Goal: Task Accomplishment & Management: Complete application form

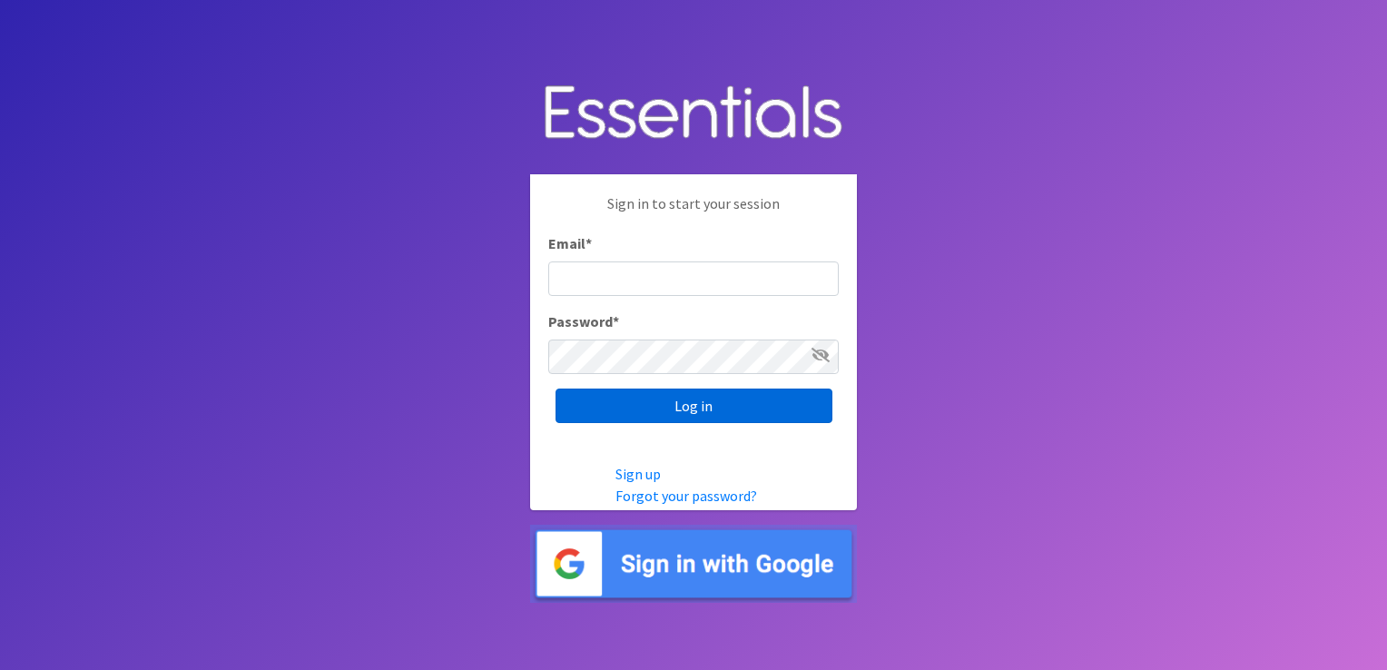
type input "shannon@HeartofOhiodiaperbank.org"
click at [635, 399] on input "Log in" at bounding box center [694, 406] width 277 height 34
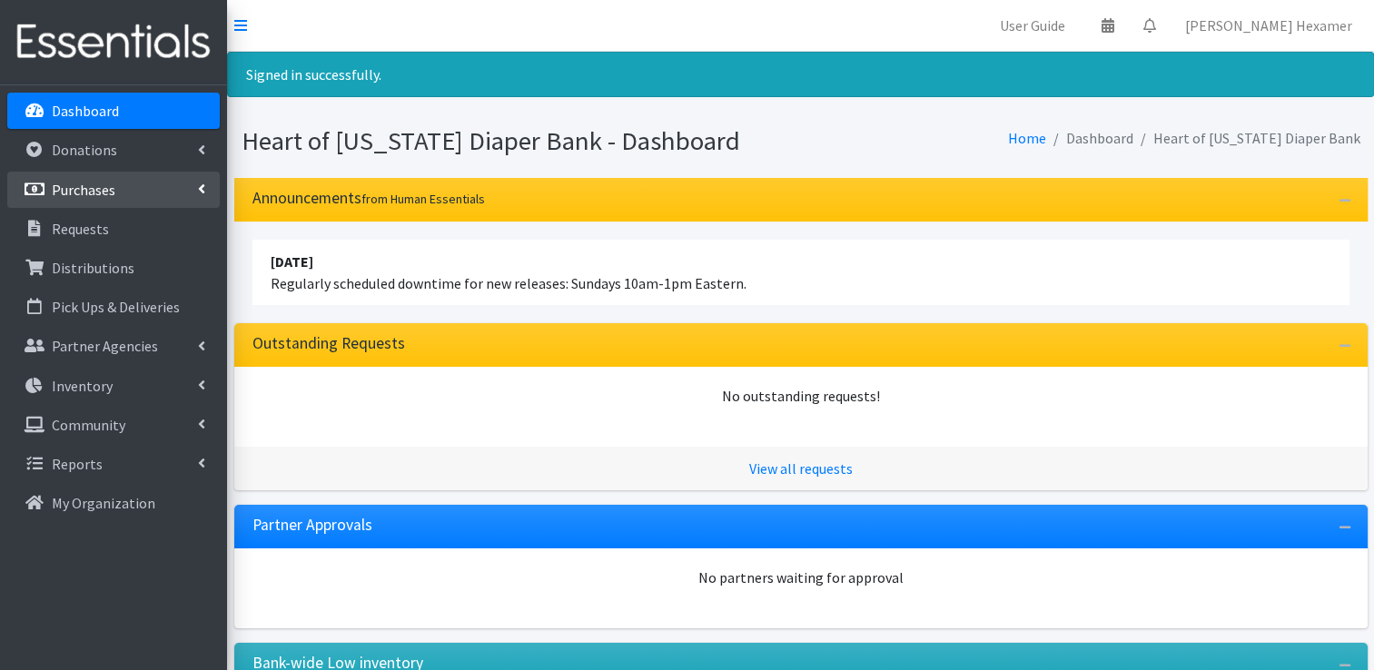
click at [104, 199] on link "Purchases" at bounding box center [113, 190] width 212 height 36
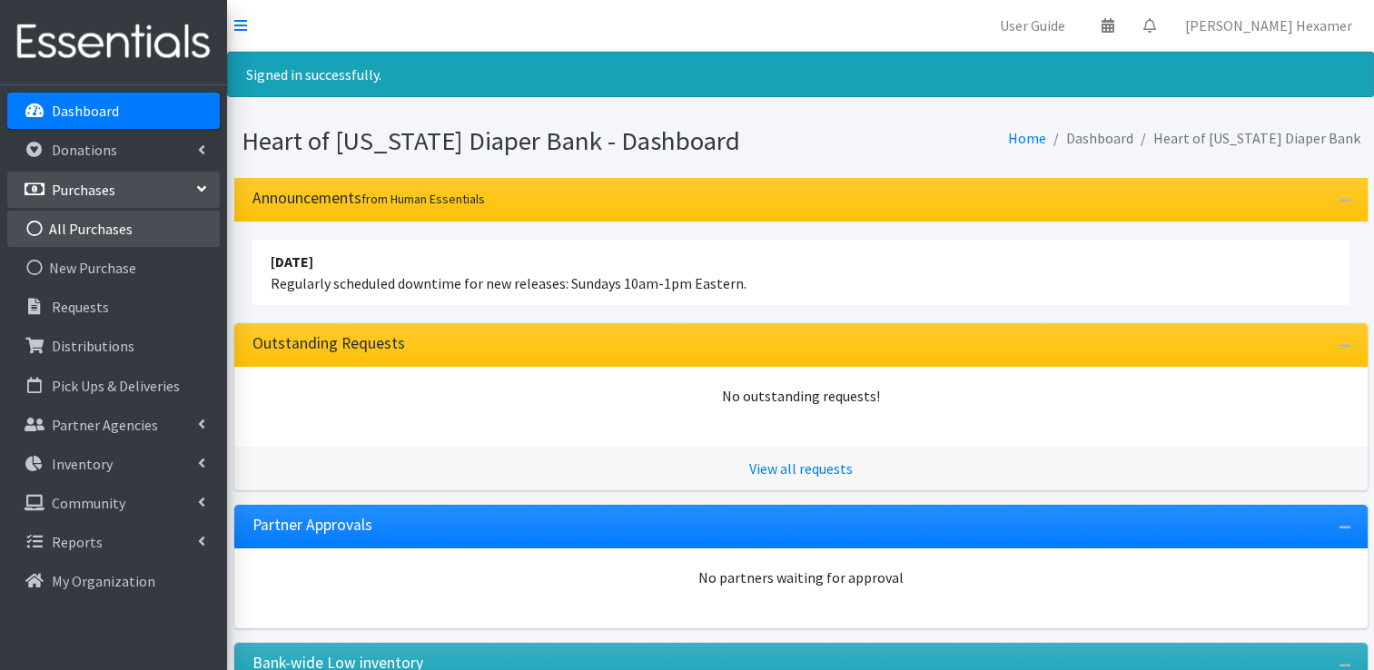
click at [104, 222] on link "All Purchases" at bounding box center [113, 229] width 212 height 36
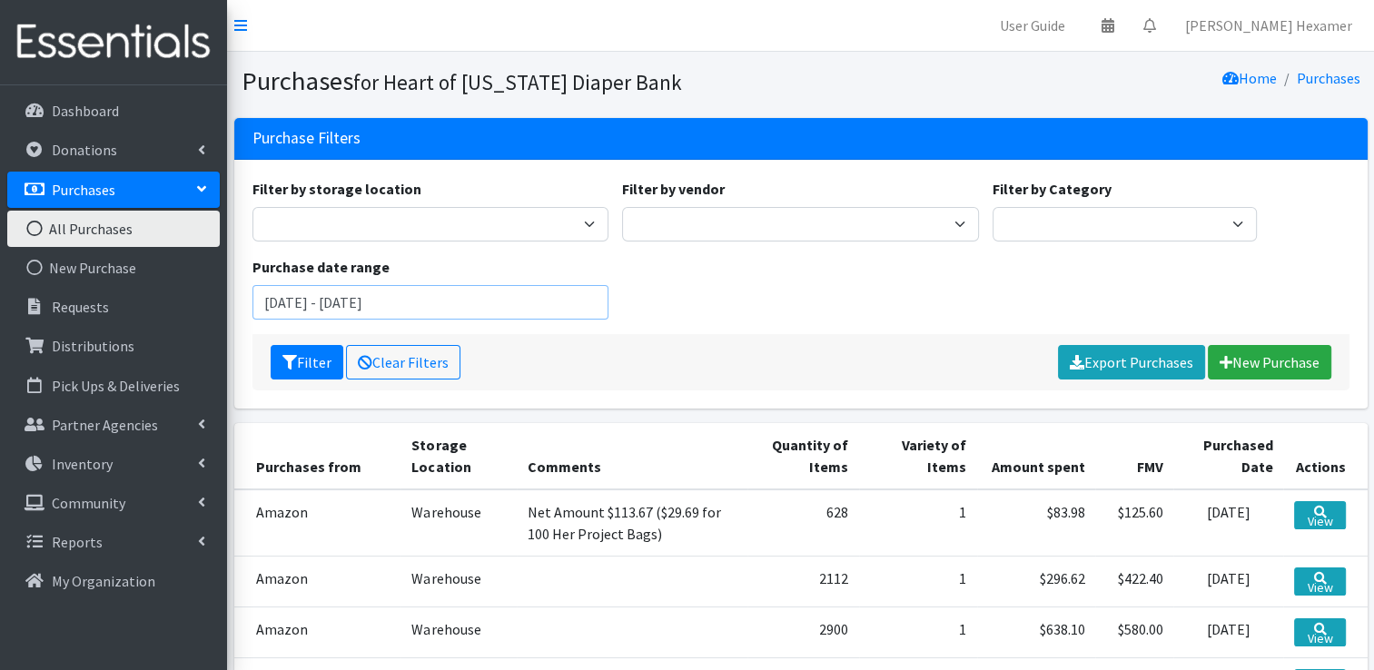
click at [522, 309] on input "August 6, 2025 - November 6, 2025" at bounding box center [430, 302] width 357 height 34
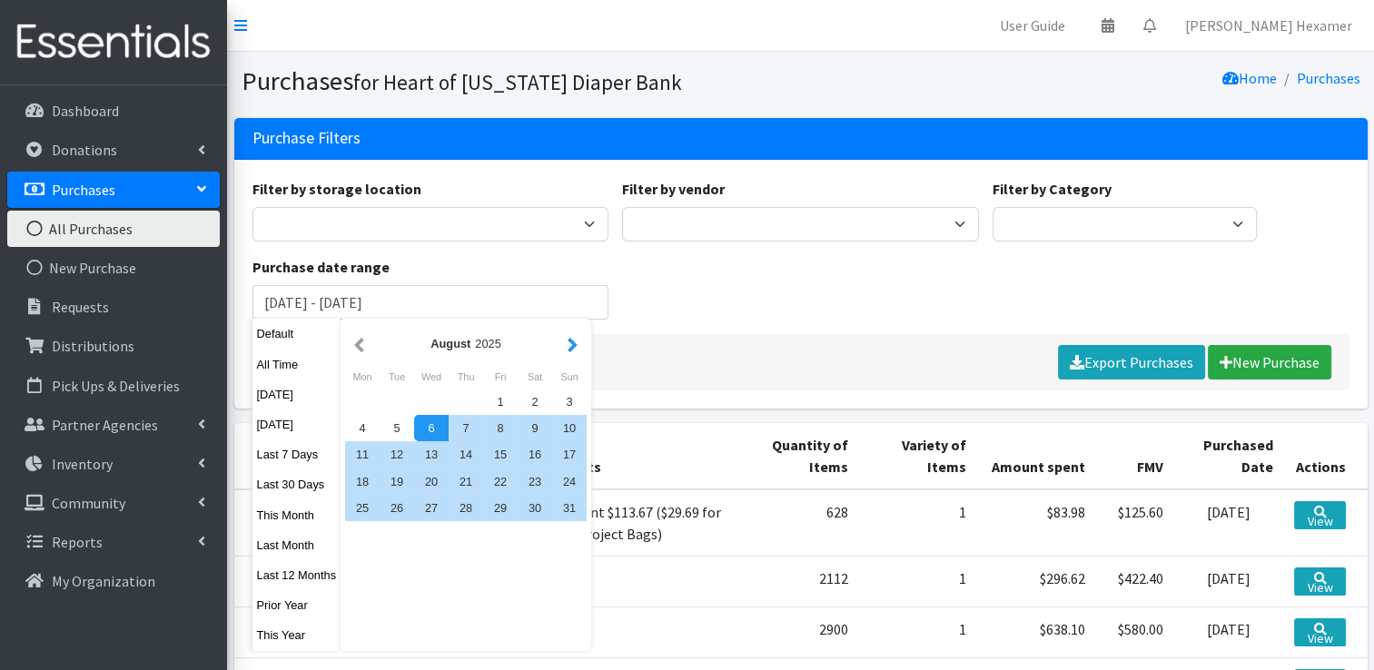
click at [566, 351] on button "button" at bounding box center [572, 343] width 19 height 23
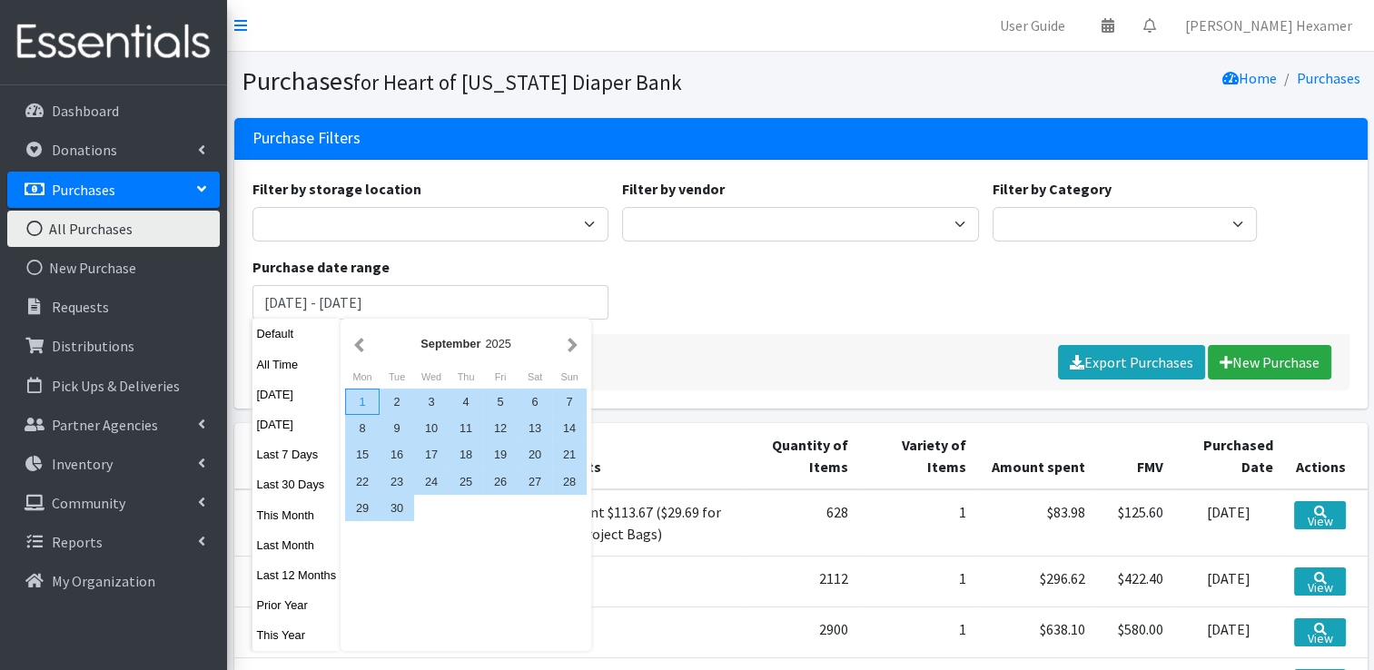
click at [363, 406] on div "1" at bounding box center [362, 402] width 34 height 26
click at [400, 513] on div "30" at bounding box center [396, 508] width 34 height 26
type input "September 1, 2025 - September 30, 2025"
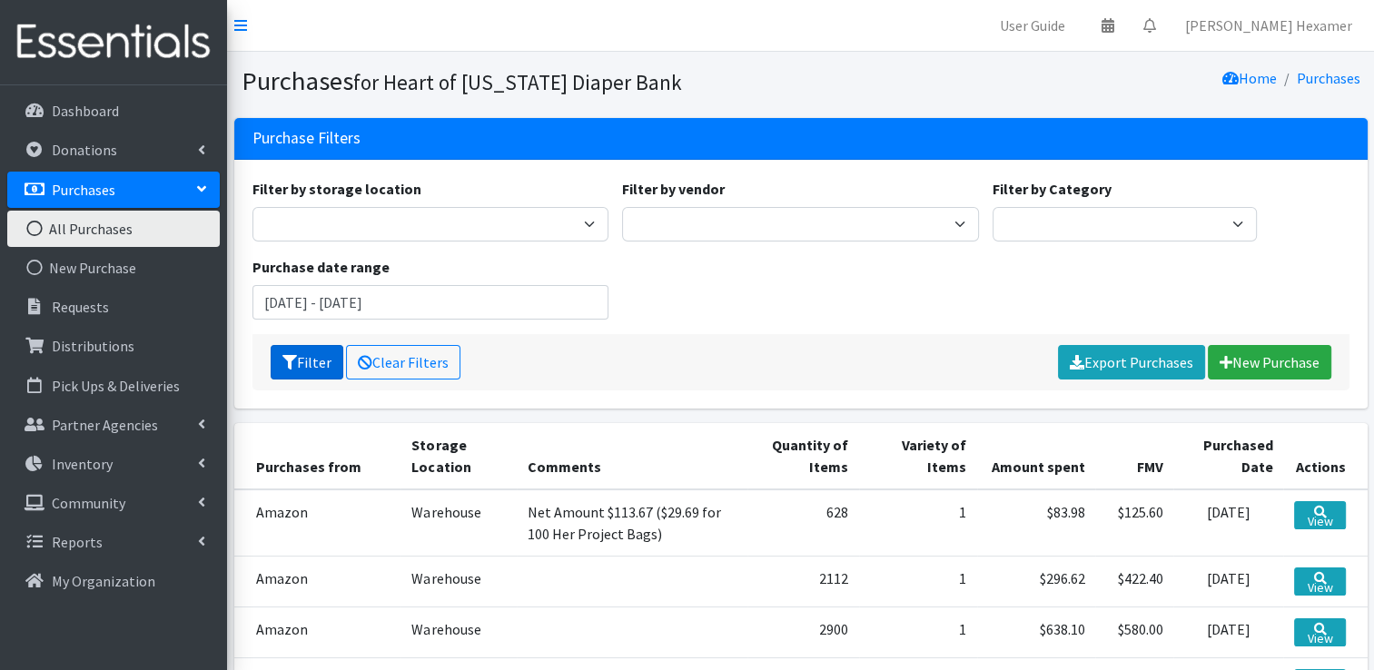
click at [323, 365] on button "Filter" at bounding box center [307, 362] width 73 height 34
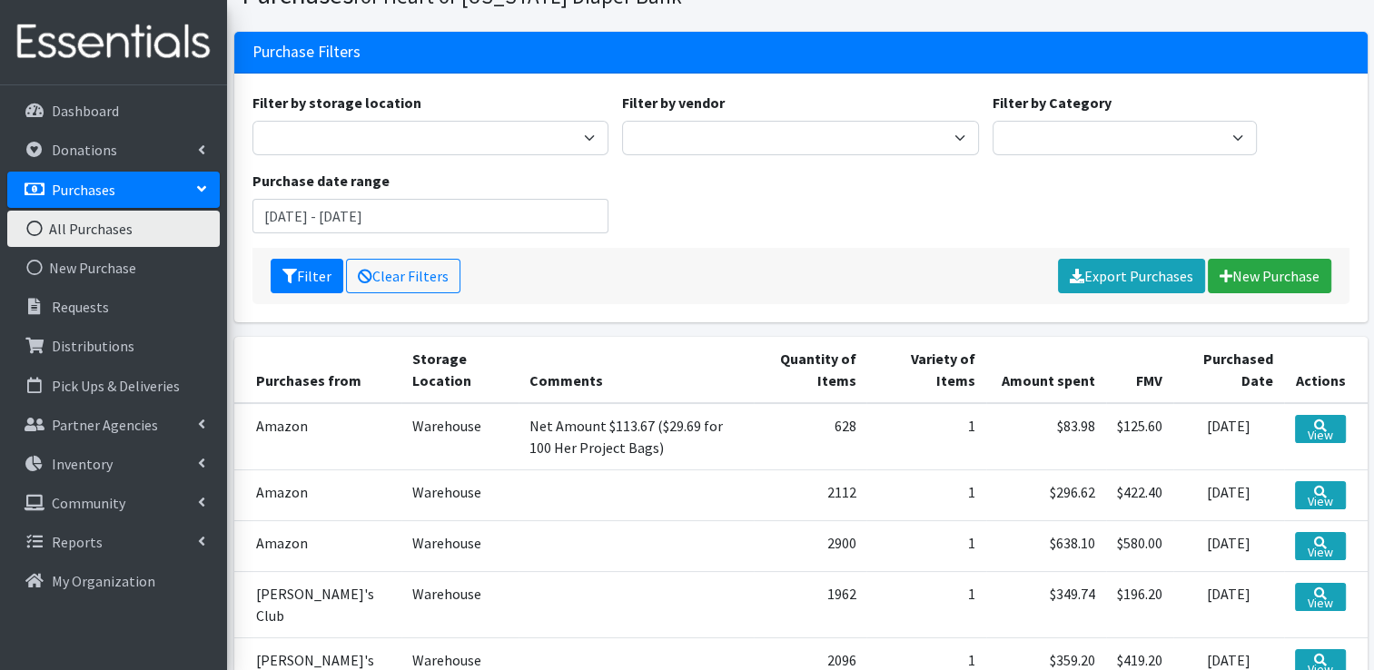
scroll to position [91, 0]
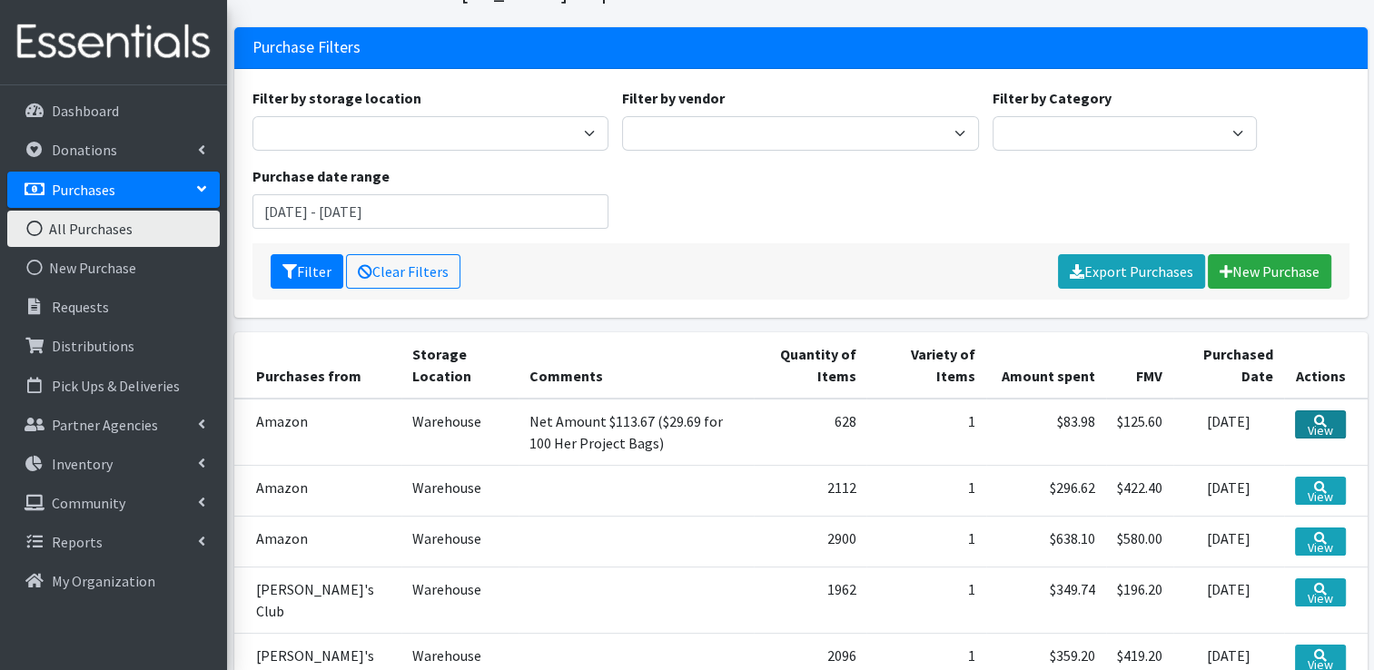
click at [1315, 427] on link "View" at bounding box center [1320, 424] width 51 height 28
click at [1313, 426] on link "View" at bounding box center [1320, 424] width 51 height 28
click at [1325, 482] on icon at bounding box center [1320, 487] width 13 height 13
click at [1304, 532] on link "View" at bounding box center [1320, 541] width 51 height 28
click at [1306, 594] on link "View" at bounding box center [1320, 592] width 51 height 28
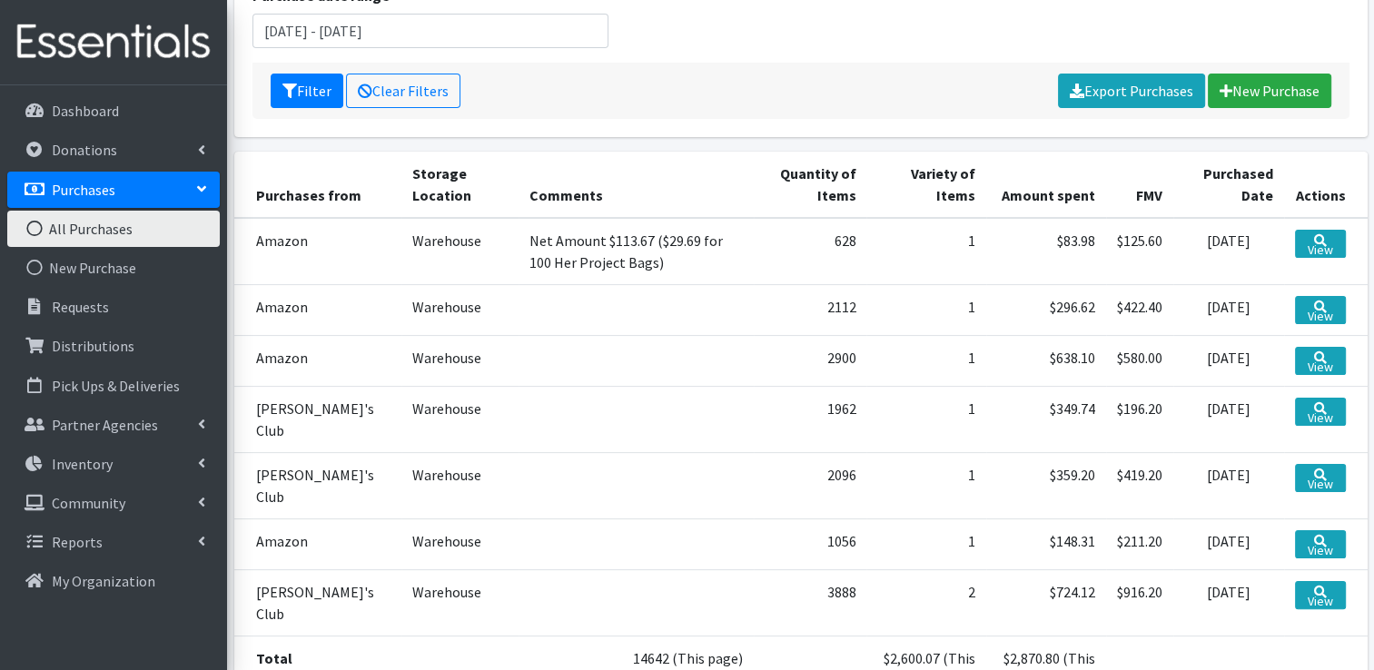
scroll to position [272, 0]
click at [1299, 463] on link "View" at bounding box center [1320, 477] width 51 height 28
click at [1314, 529] on link "View" at bounding box center [1320, 543] width 51 height 28
click at [1327, 580] on link "View" at bounding box center [1320, 594] width 51 height 28
click at [1325, 401] on link "View" at bounding box center [1320, 411] width 51 height 28
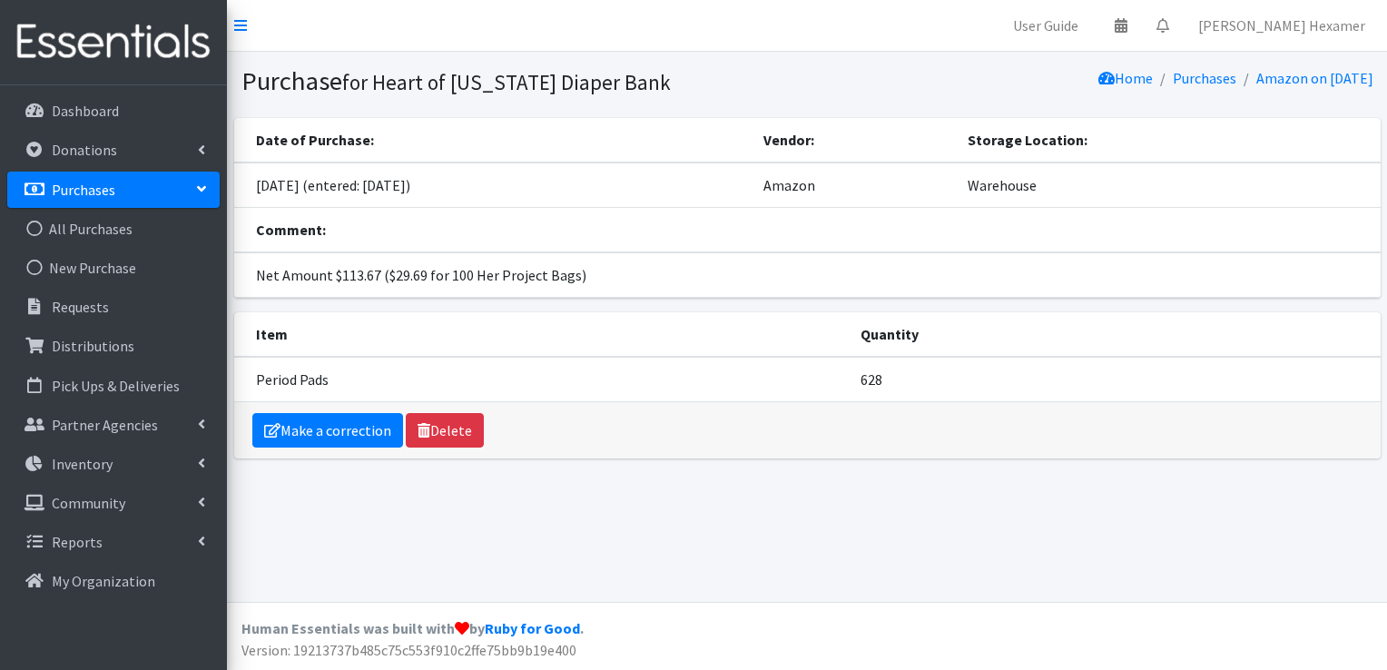
drag, startPoint x: 0, startPoint y: 0, endPoint x: 883, endPoint y: 507, distance: 1018.7
click at [883, 507] on div "Purchase for Heart of Ohio Diaper Bank Home Purchases Amazon on September 23 20…" at bounding box center [807, 327] width 1160 height 550
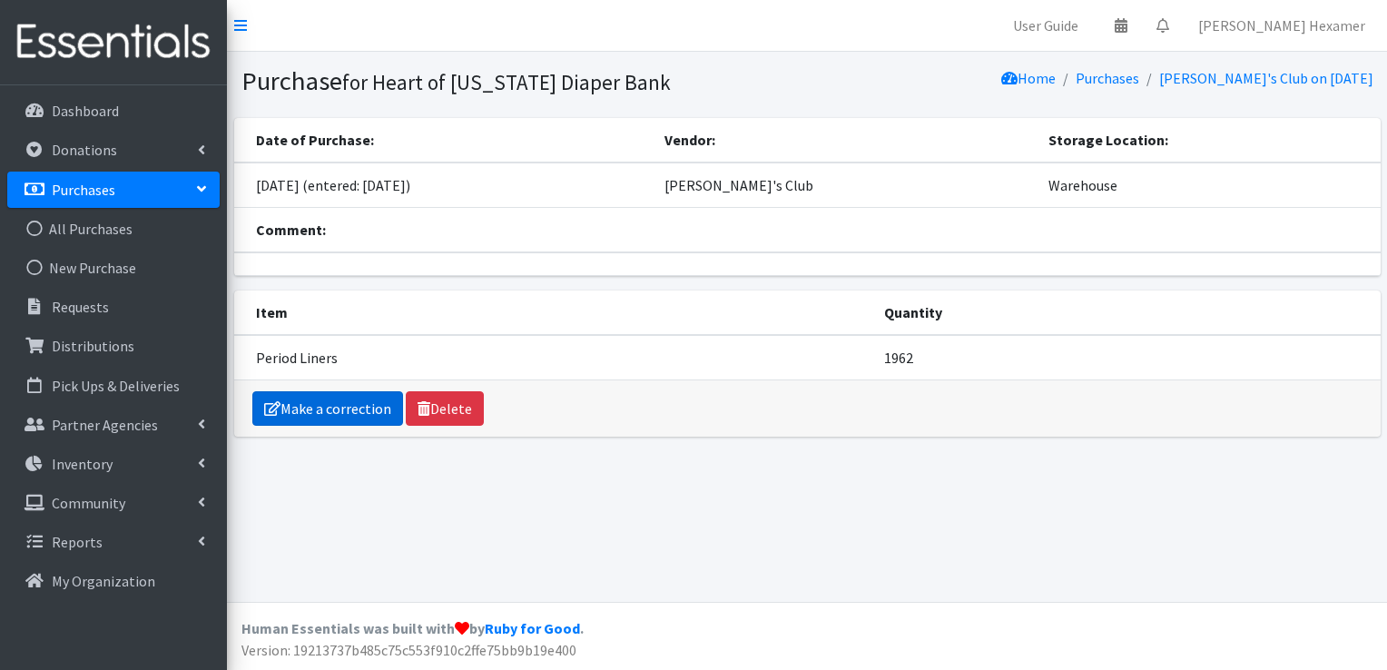
click at [298, 411] on link "Make a correction" at bounding box center [327, 408] width 151 height 34
click at [328, 405] on link "Make a correction" at bounding box center [327, 408] width 151 height 34
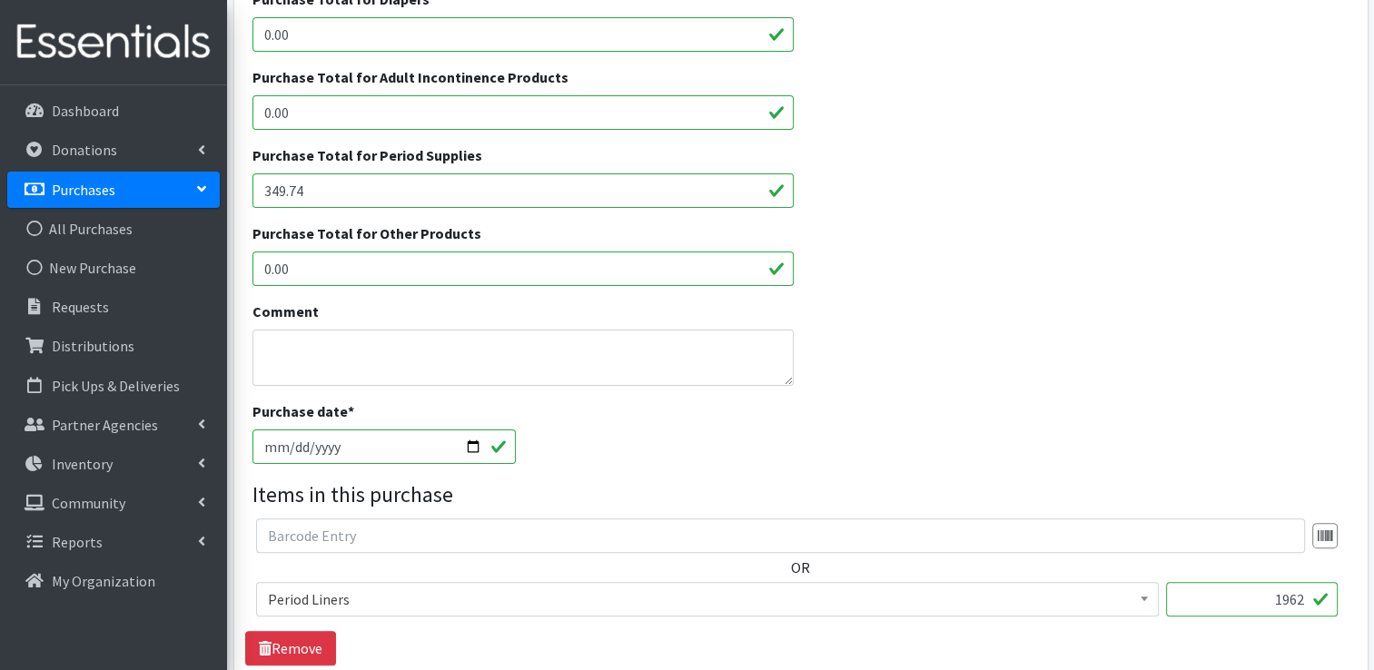
scroll to position [454, 0]
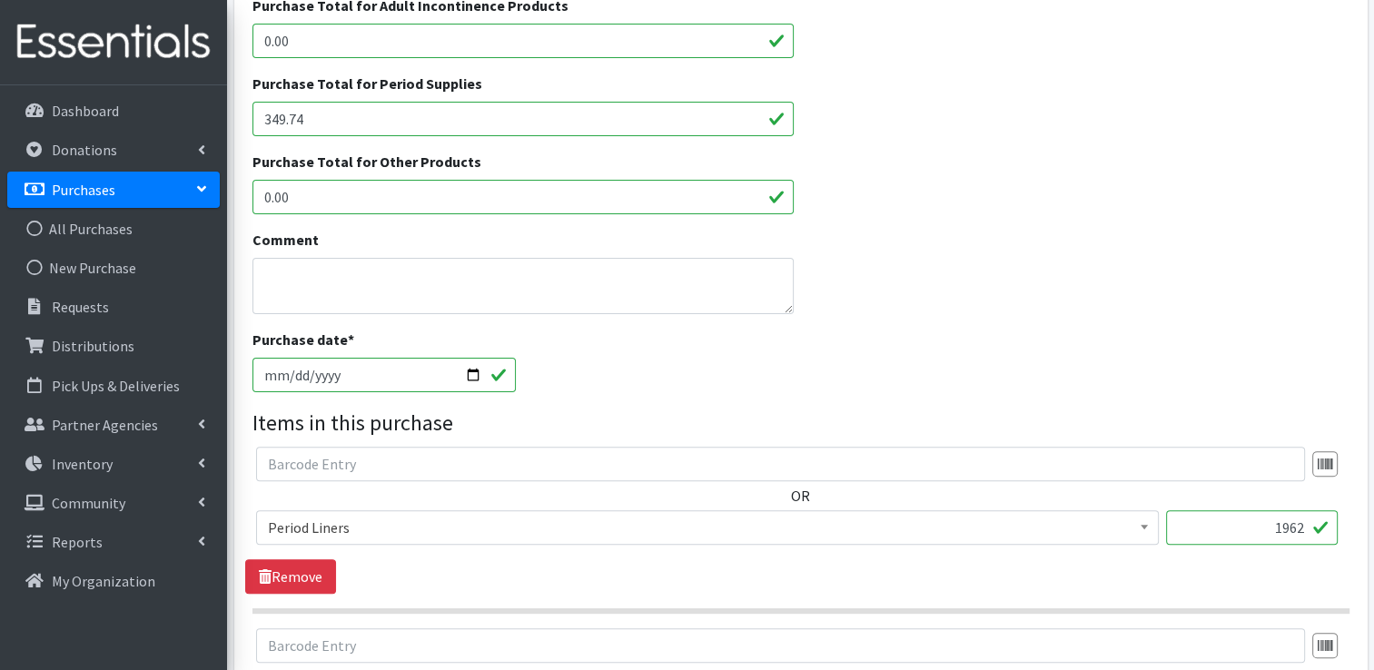
click at [547, 531] on span "Period Liners" at bounding box center [707, 527] width 879 height 25
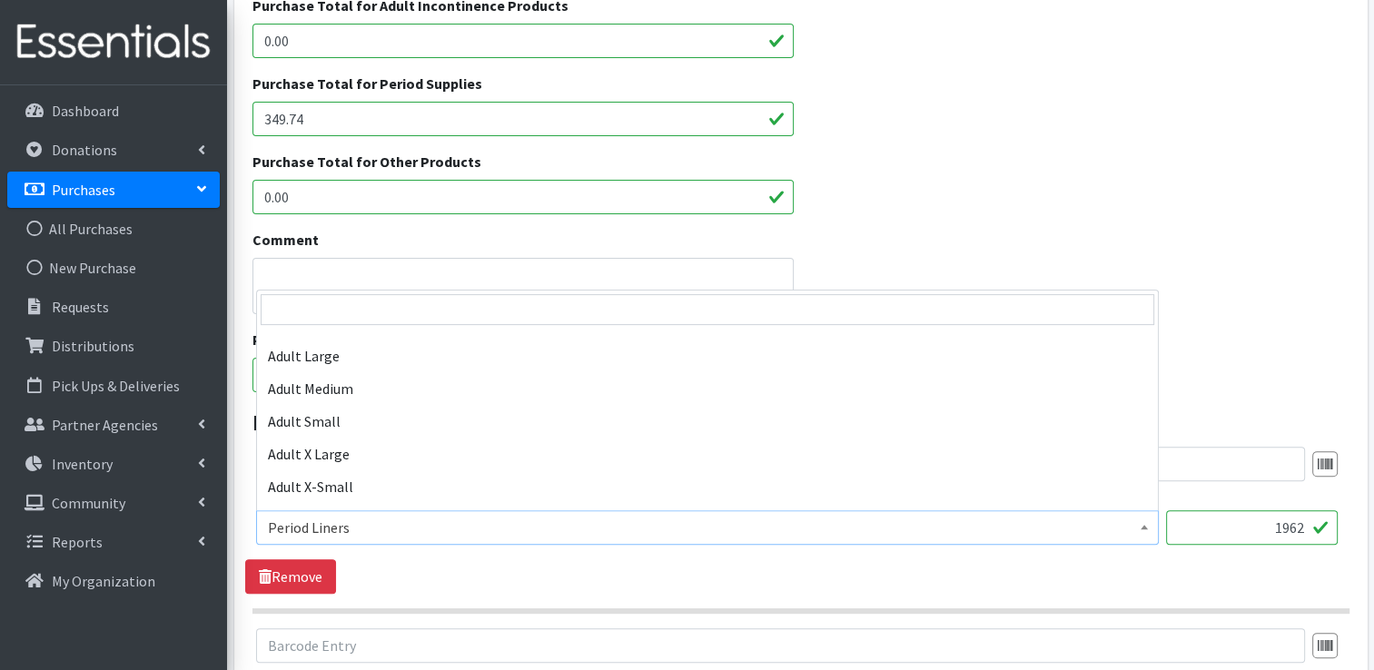
scroll to position [730, 0]
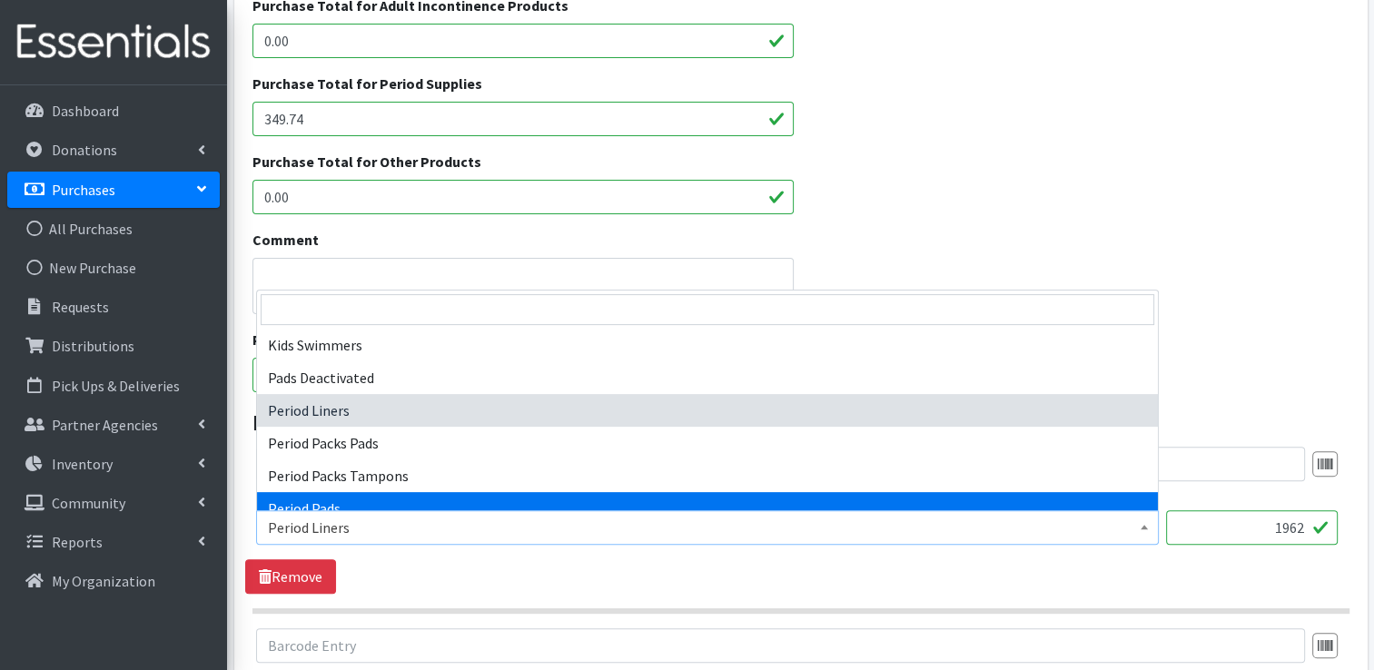
select select "12634"
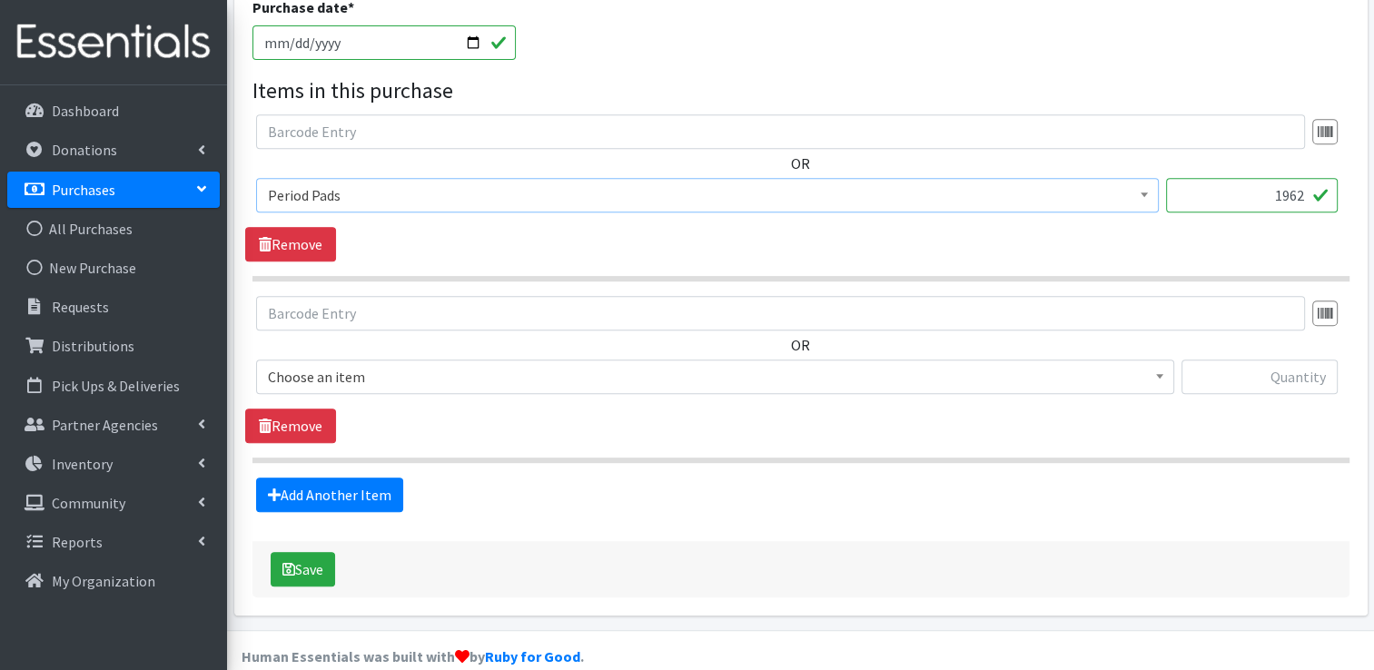
scroll to position [811, 0]
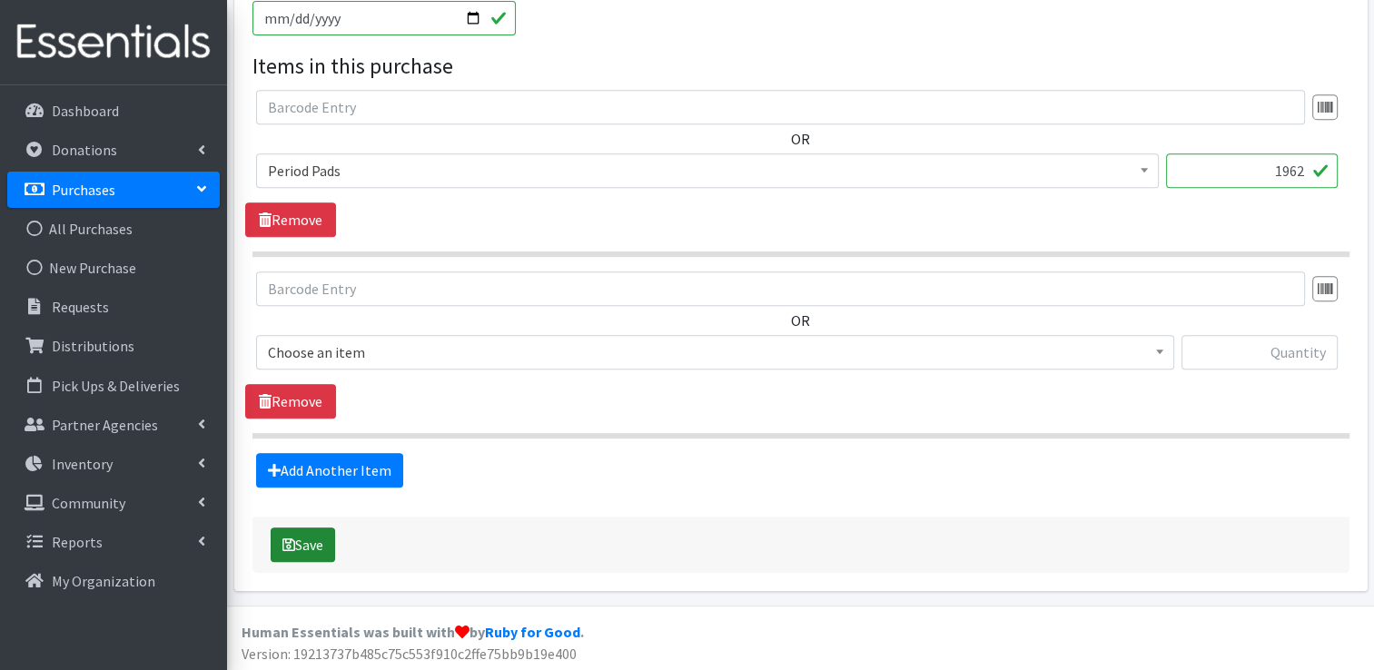
click at [300, 538] on button "Save" at bounding box center [303, 544] width 64 height 34
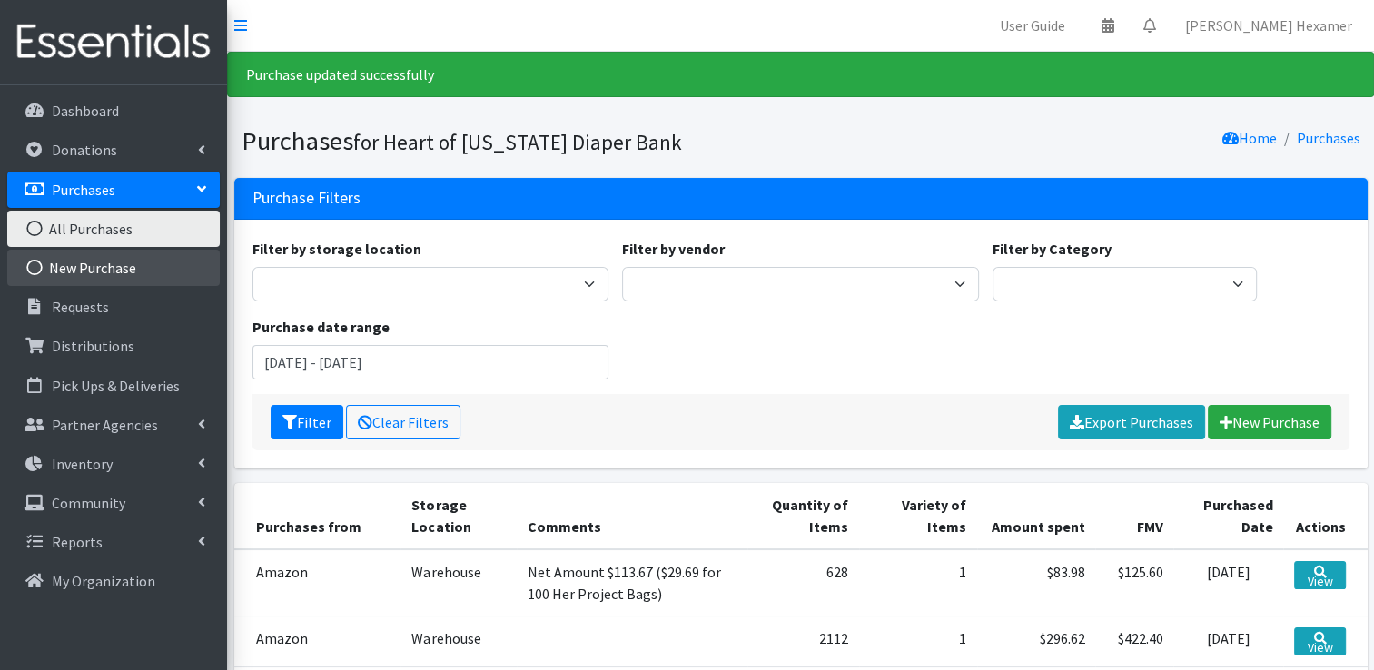
click at [84, 267] on link "New Purchase" at bounding box center [113, 268] width 212 height 36
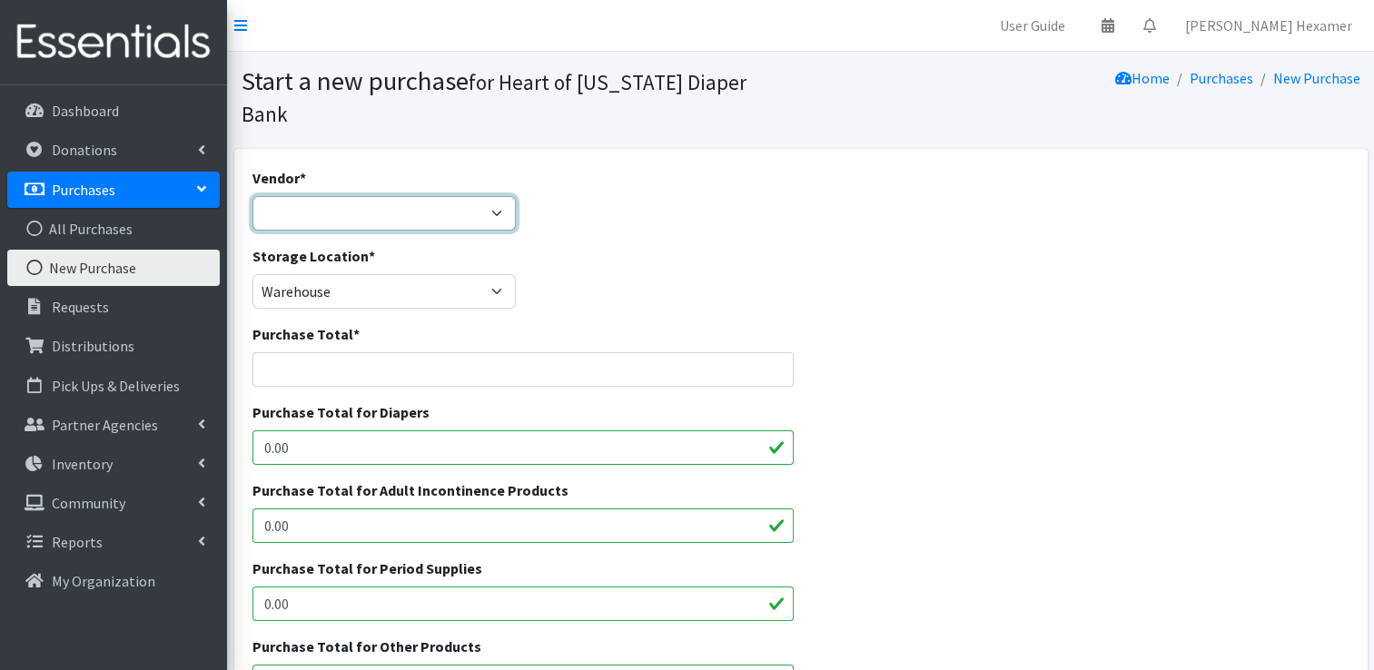
click at [308, 196] on select "Akron-Canton Regional Foodbank Aldi's Amazon Auggies / NDBN Huggies / National …" at bounding box center [384, 213] width 264 height 34
select select "554"
click at [252, 196] on select "Akron-Canton Regional Foodbank Aldi's Amazon Auggies / NDBN Huggies / National …" at bounding box center [384, 213] width 264 height 34
click at [291, 352] on input "Purchase Total *" at bounding box center [523, 369] width 542 height 34
type input "248.1"
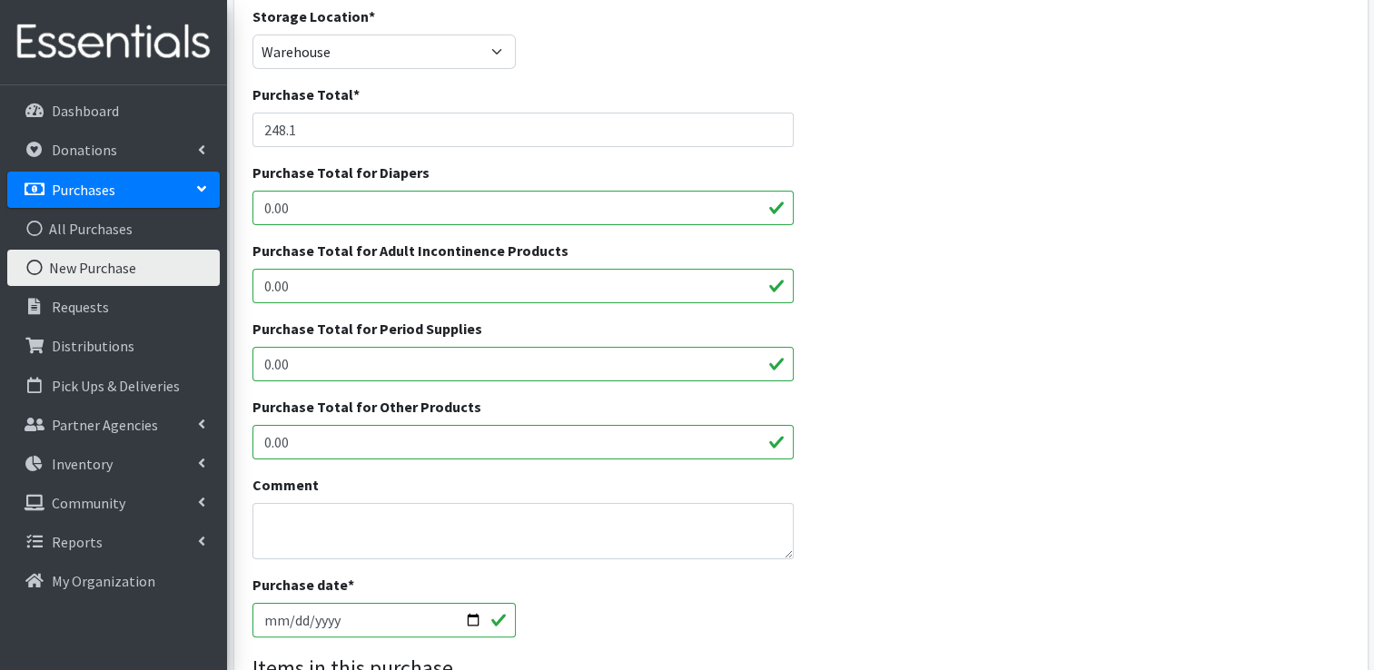
scroll to position [272, 0]
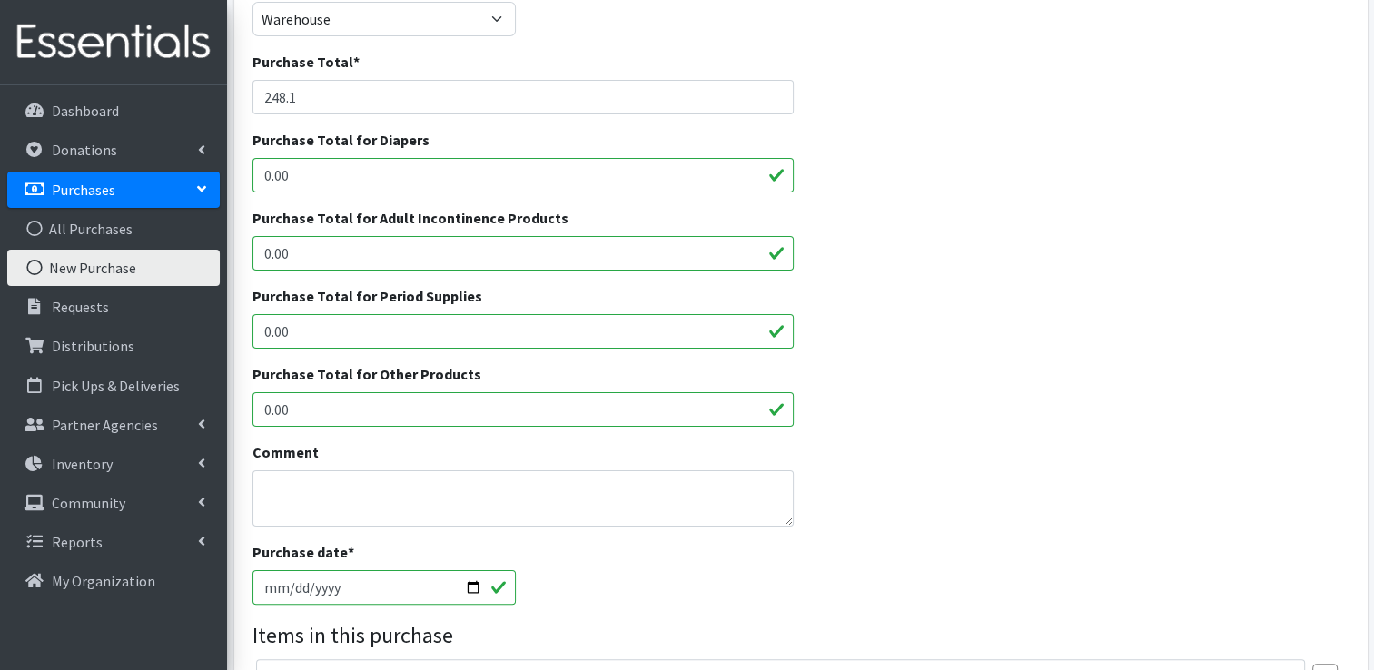
click at [404, 314] on input "0.00" at bounding box center [523, 331] width 542 height 34
type input "248.1"
click at [270, 470] on textarea "Comment" at bounding box center [523, 498] width 542 height 56
click at [603, 470] on textarea "Purchased on 9/20 by SEH personal account; reimbursed on 10/06/2025" at bounding box center [523, 498] width 542 height 56
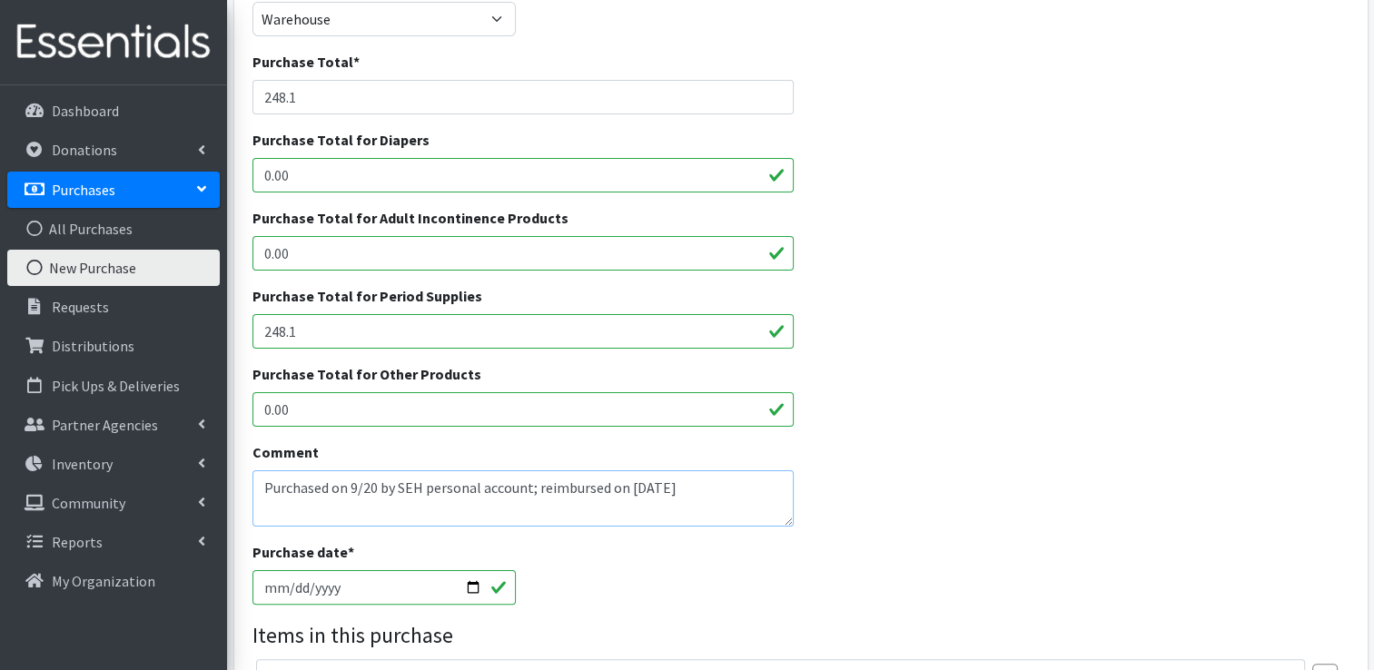
click at [716, 470] on textarea "Purchased on 9/20 by SEH personal account; reimbursed on 10/06/2025" at bounding box center [523, 498] width 542 height 56
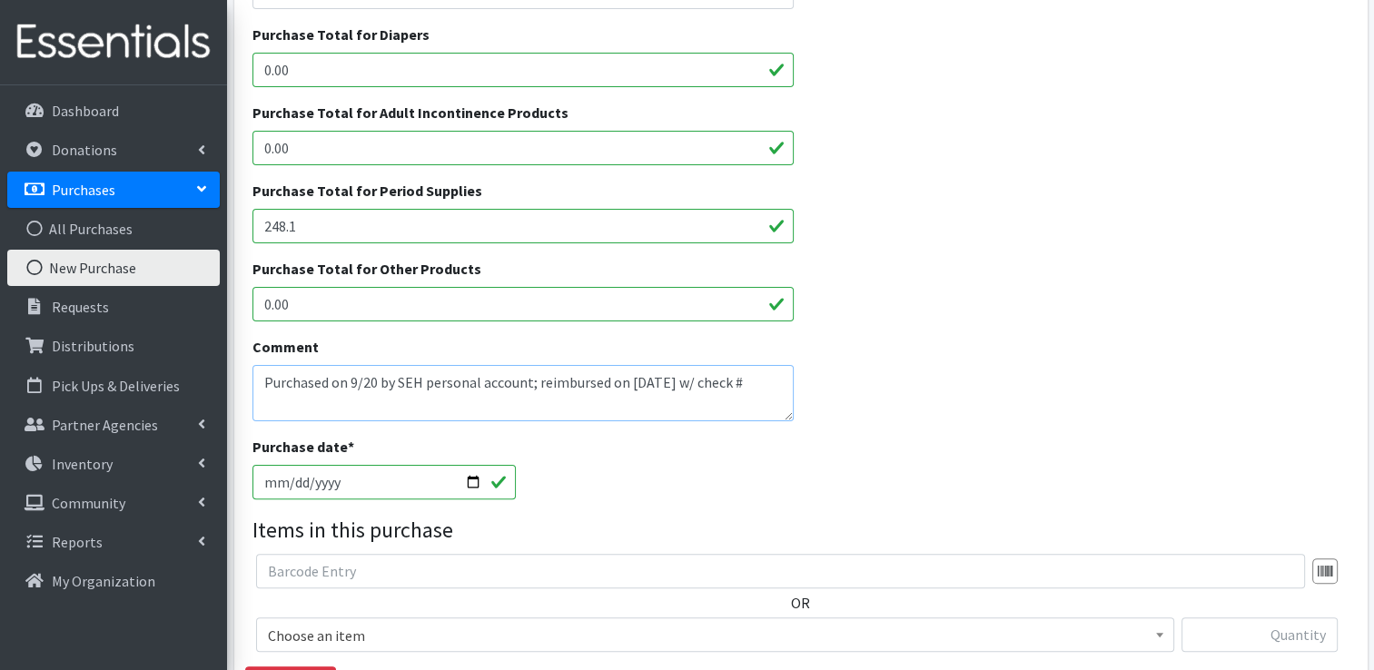
scroll to position [454, 0]
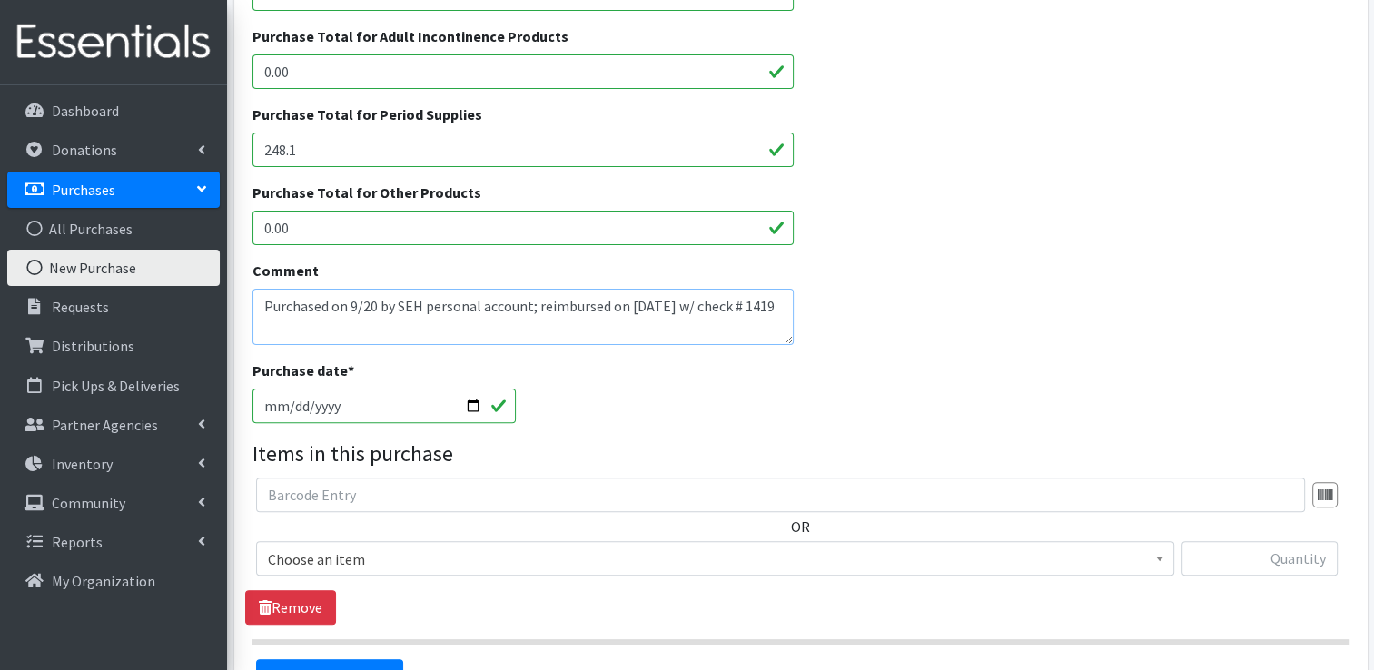
type textarea "Purchased on 9/20 by SEH personal account; reimbursed on [DATE] w/ check # 1419"
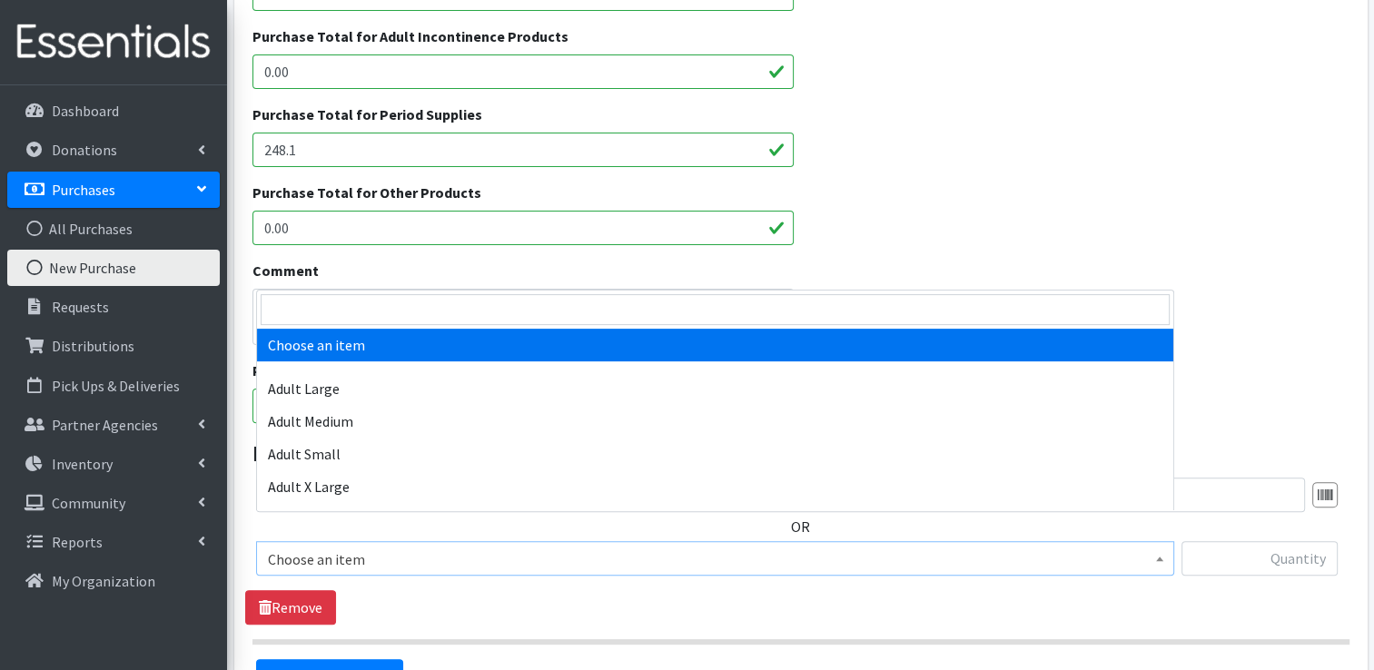
click at [521, 547] on span "Choose an item" at bounding box center [715, 559] width 894 height 25
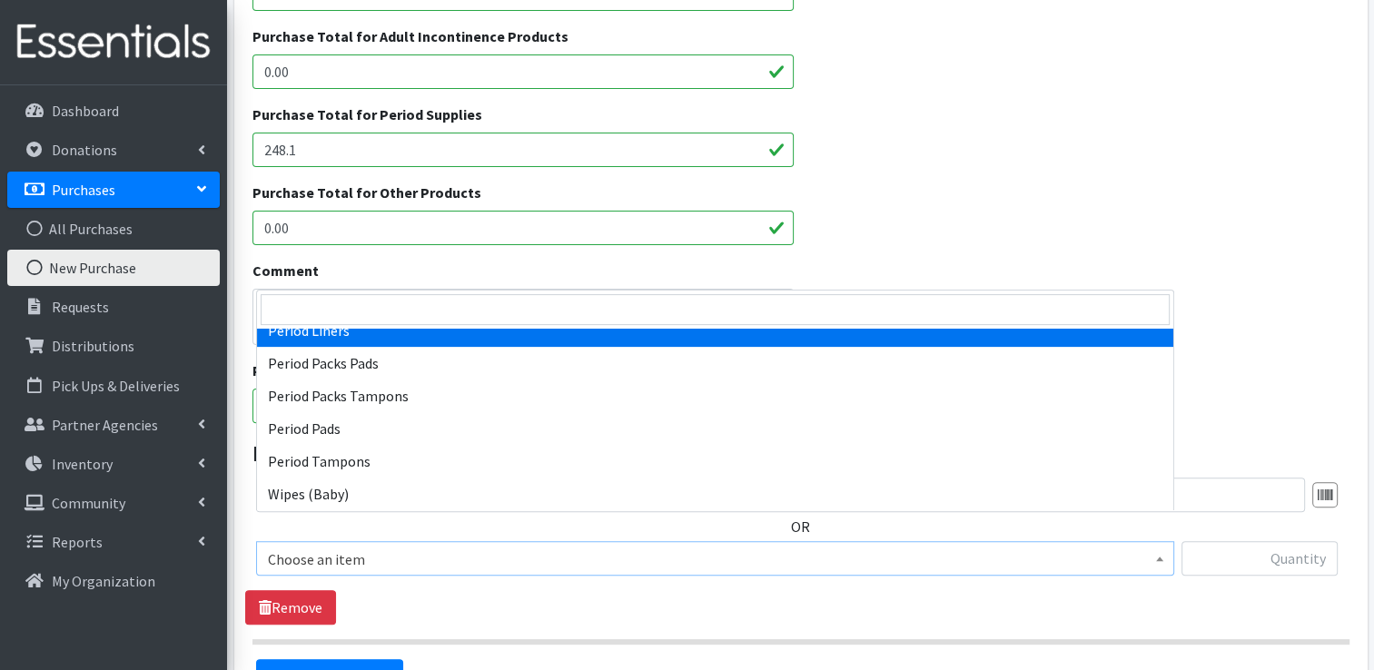
select select "12635"
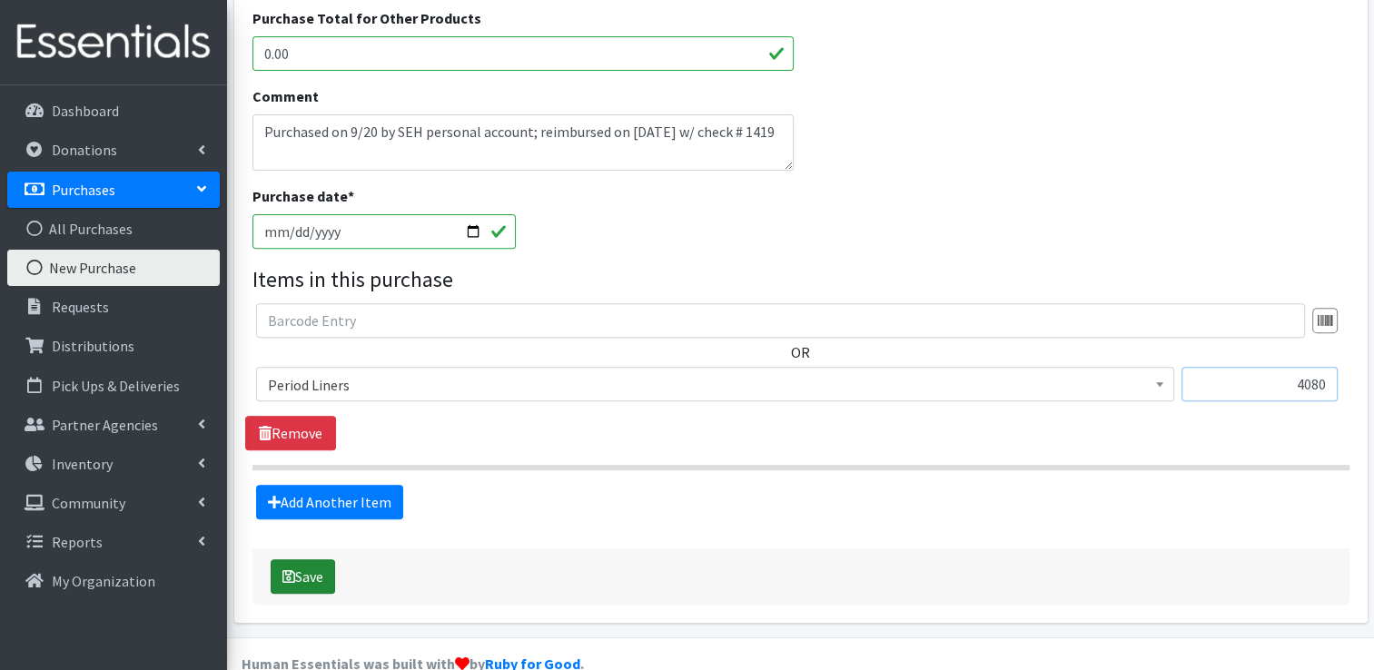
scroll to position [630, 0]
type input "4080"
click at [328, 557] on button "Save" at bounding box center [303, 574] width 64 height 34
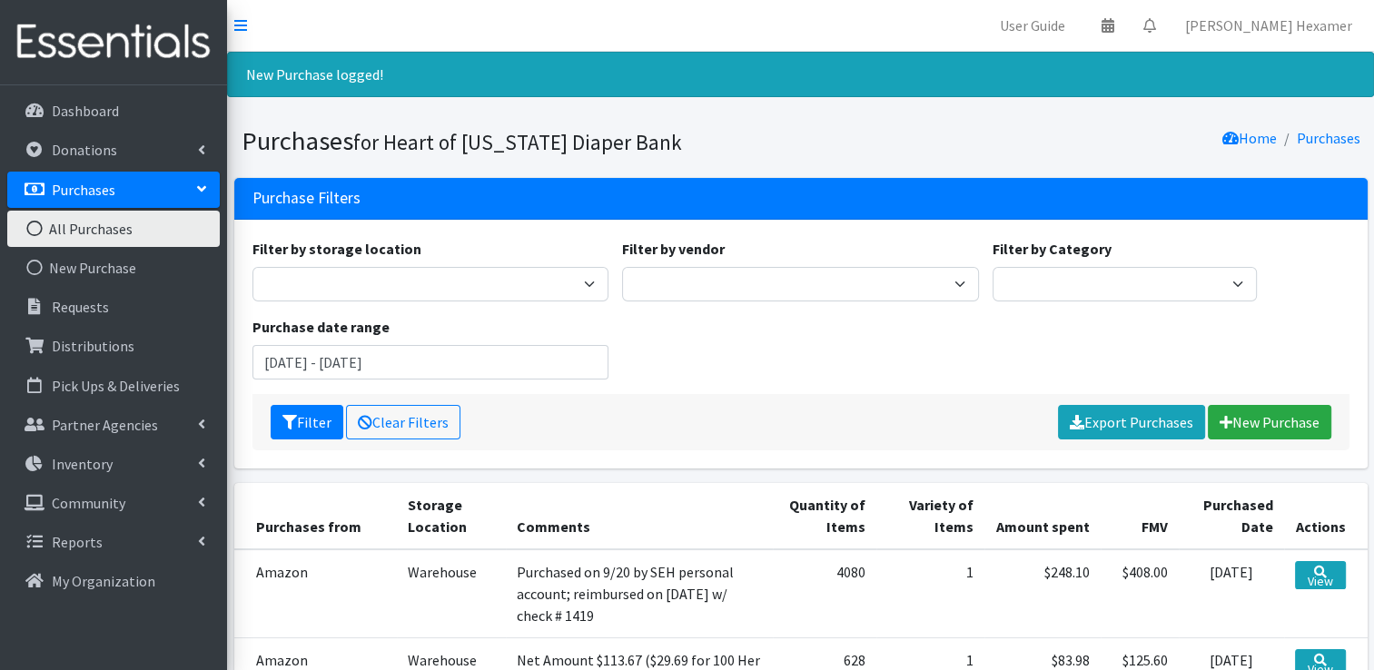
click at [118, 185] on link "Purchases" at bounding box center [113, 190] width 212 height 36
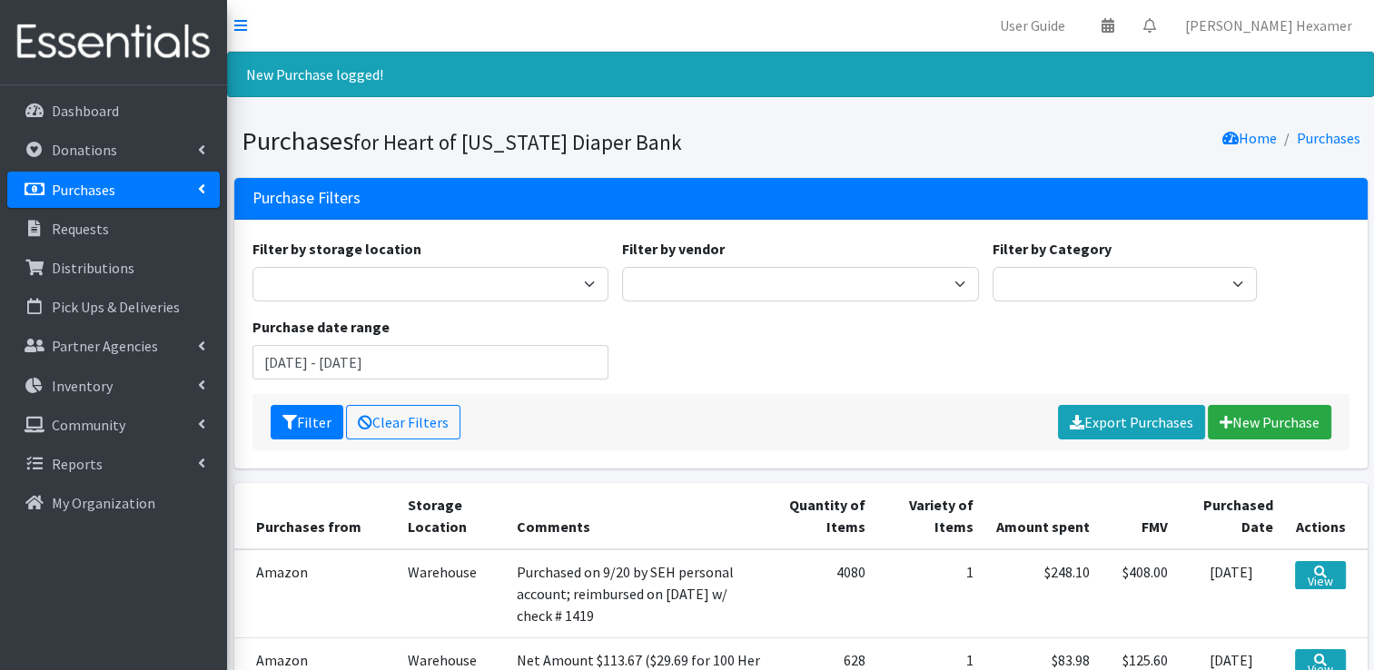
click at [107, 191] on p "Purchases" at bounding box center [84, 190] width 64 height 18
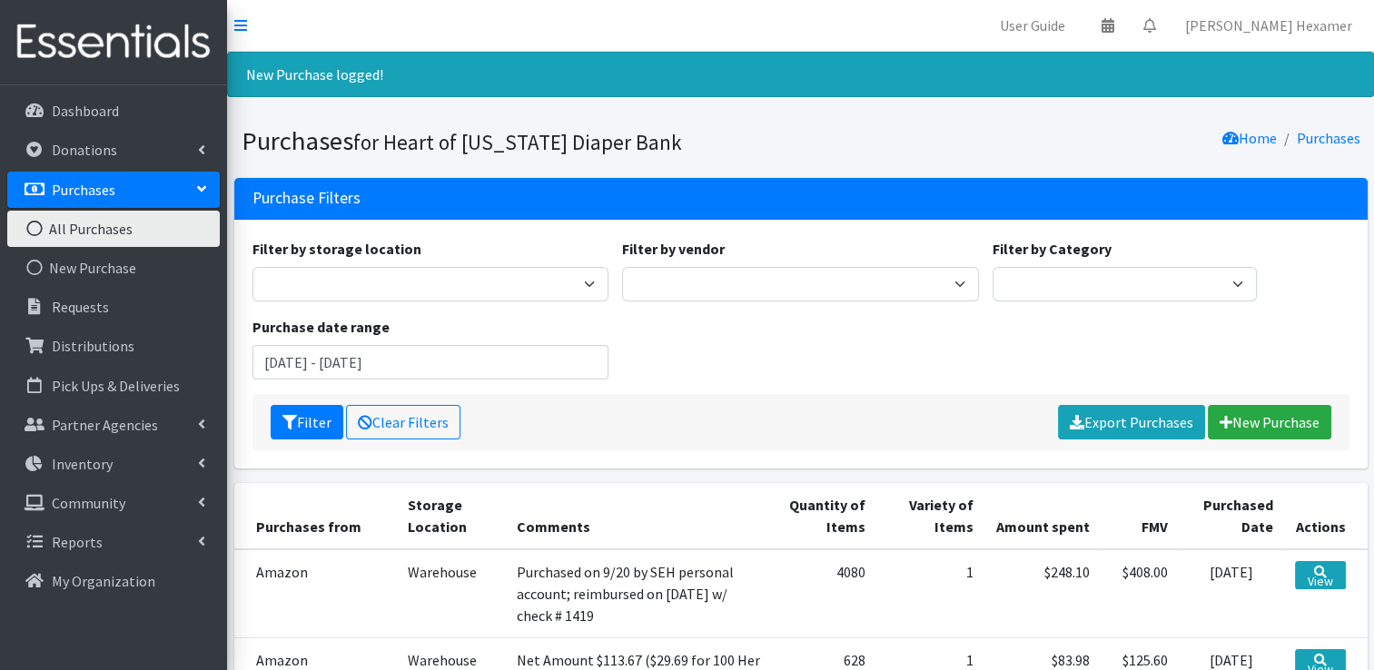
click at [107, 227] on link "All Purchases" at bounding box center [113, 229] width 212 height 36
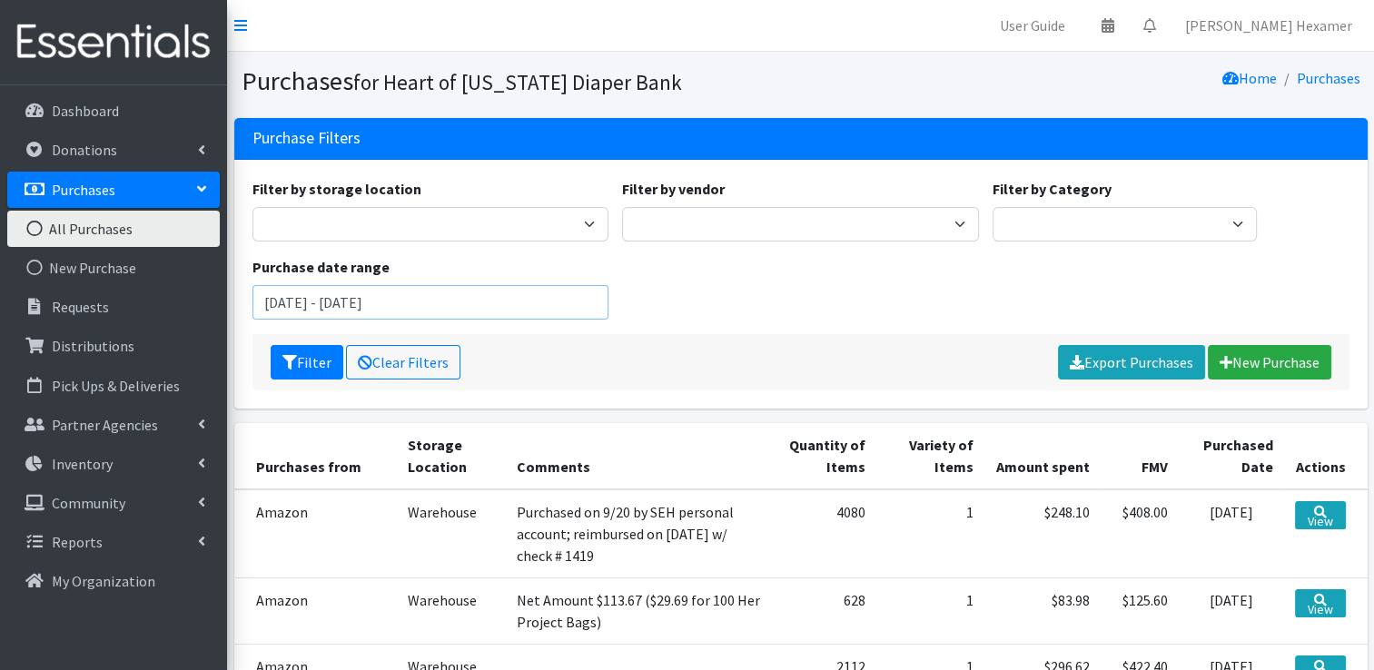
click at [316, 303] on input "[DATE] - [DATE]" at bounding box center [430, 302] width 357 height 34
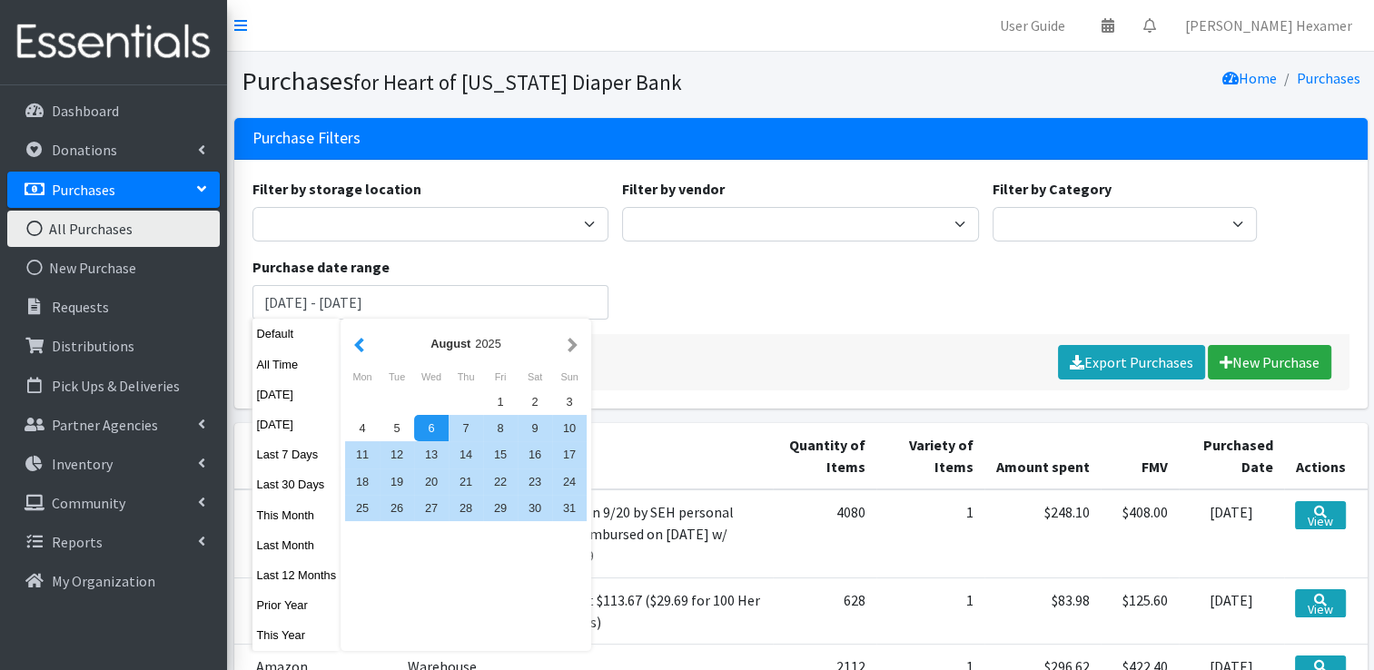
click at [367, 348] on button "button" at bounding box center [359, 343] width 19 height 23
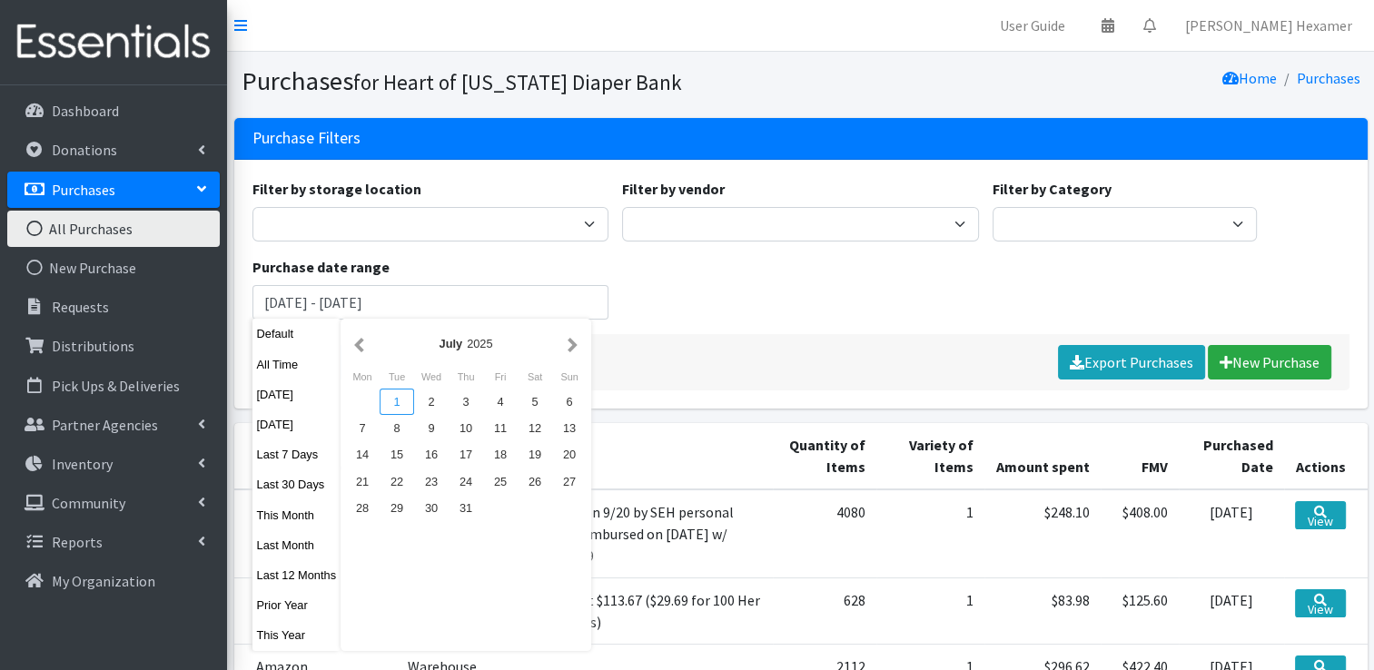
click at [394, 396] on div "1" at bounding box center [396, 402] width 34 height 26
click at [576, 350] on button "button" at bounding box center [572, 343] width 19 height 23
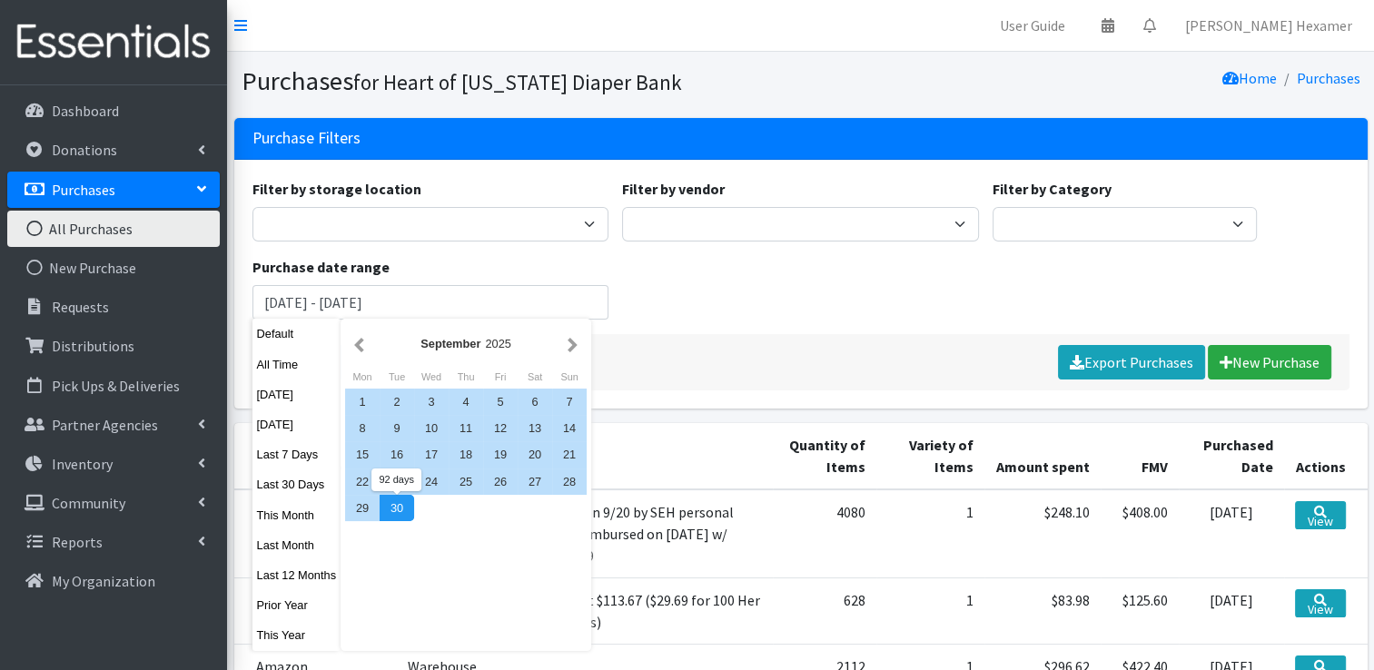
click at [393, 507] on div "30" at bounding box center [396, 508] width 34 height 26
type input "[DATE] - [DATE]"
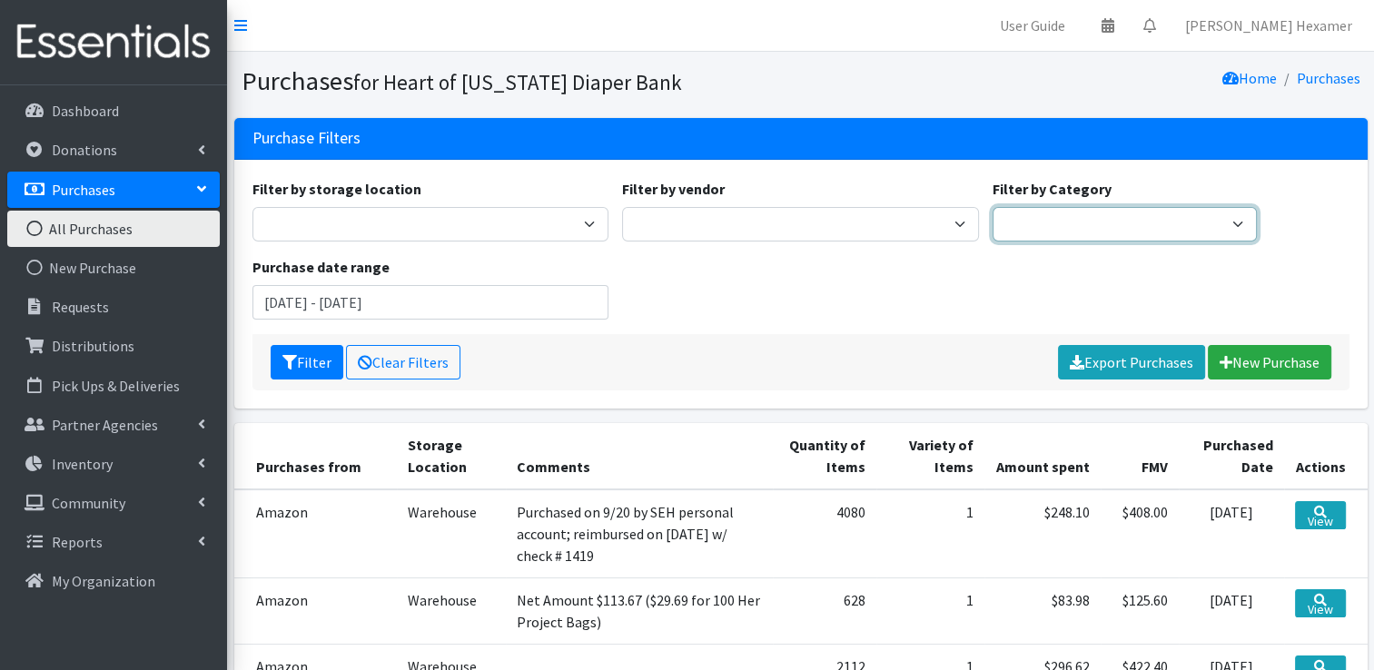
click at [1086, 223] on select "Period Supplies Adult Incontinence Diapers Wipes Pull- Ups" at bounding box center [1124, 224] width 264 height 34
select select "Diapers"
click at [992, 207] on select "Period Supplies Adult Incontinence Diapers Wipes Pull- Ups" at bounding box center [1124, 224] width 264 height 34
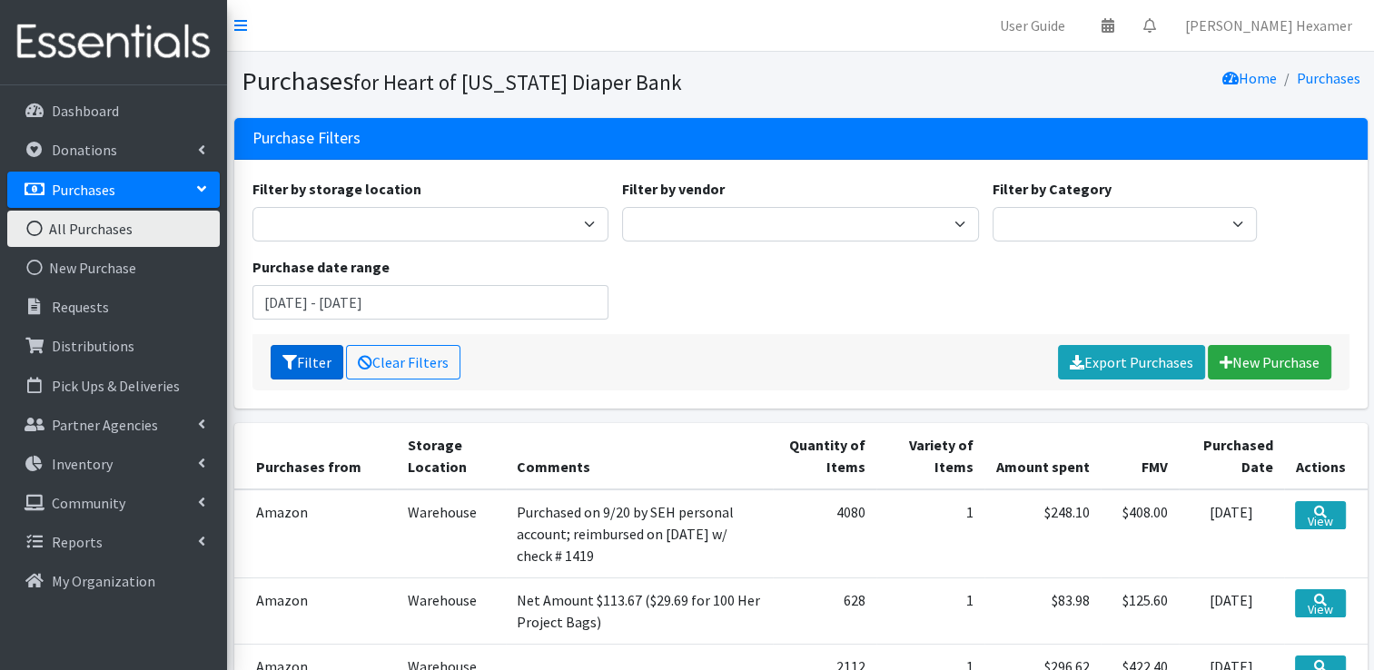
click at [298, 360] on button "Filter" at bounding box center [307, 362] width 73 height 34
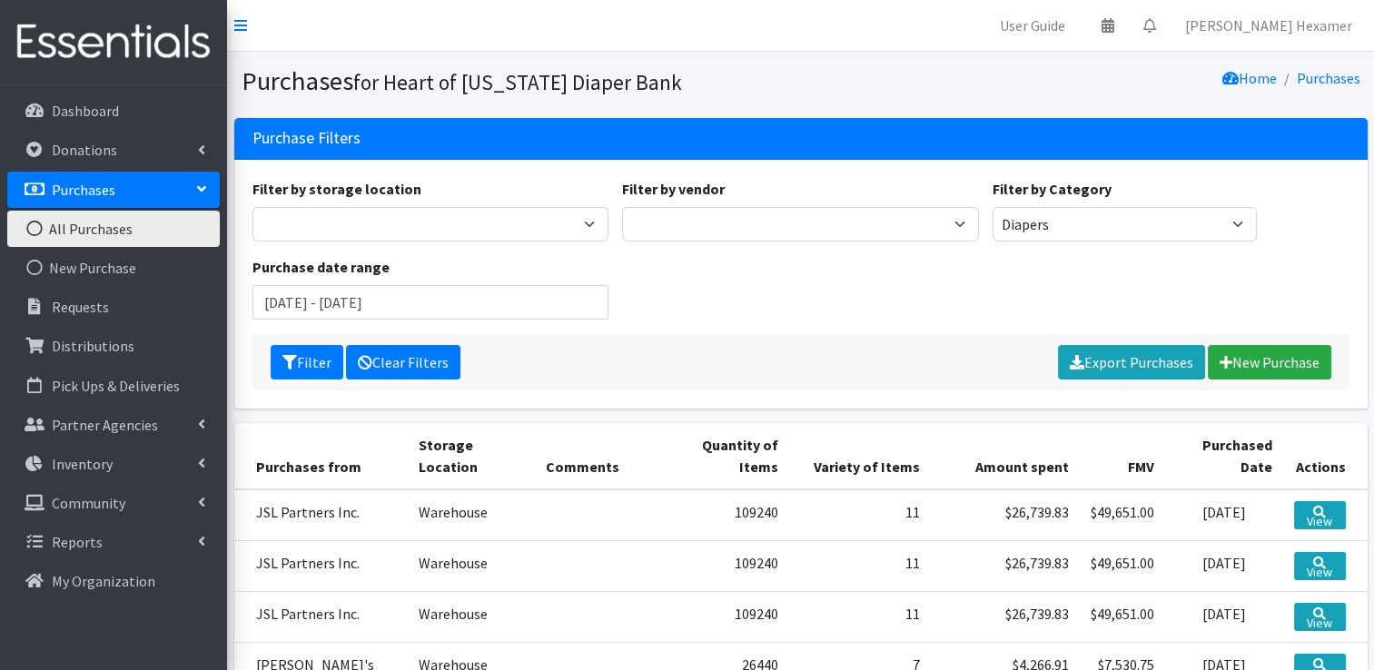
click at [389, 371] on link "Clear Filters" at bounding box center [403, 362] width 114 height 34
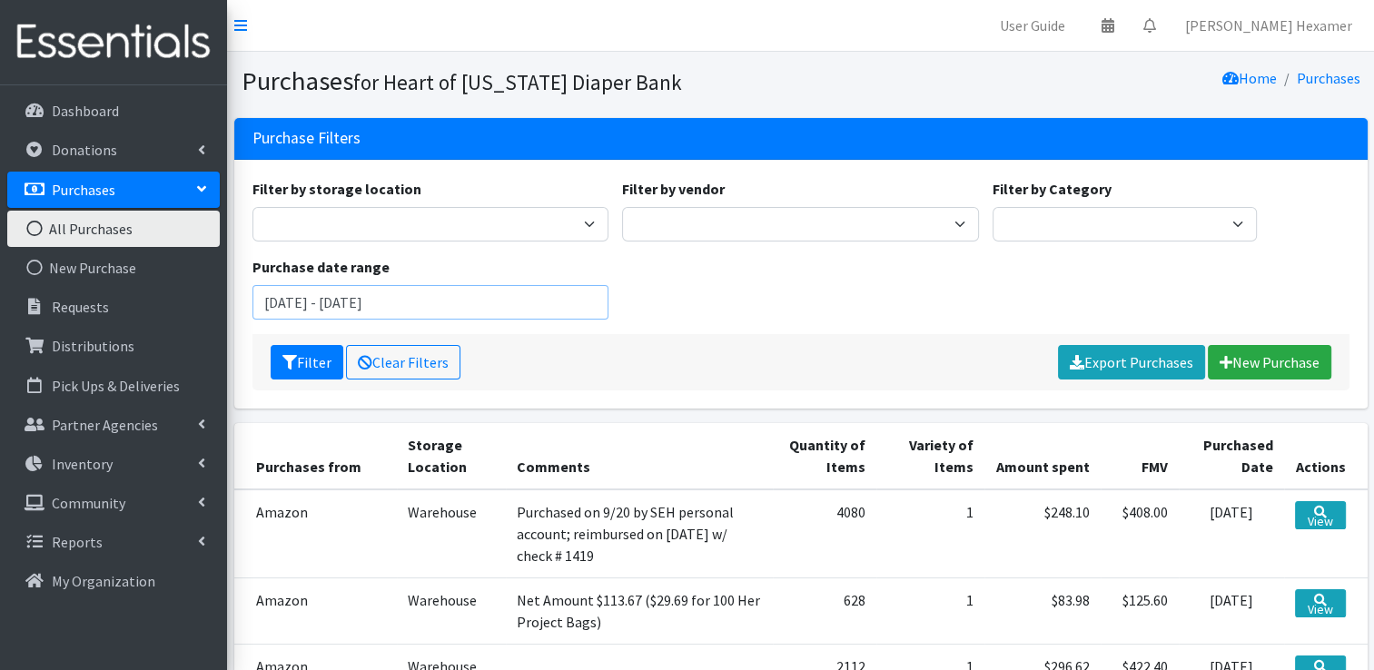
click at [385, 312] on input "[DATE] - [DATE]" at bounding box center [430, 302] width 357 height 34
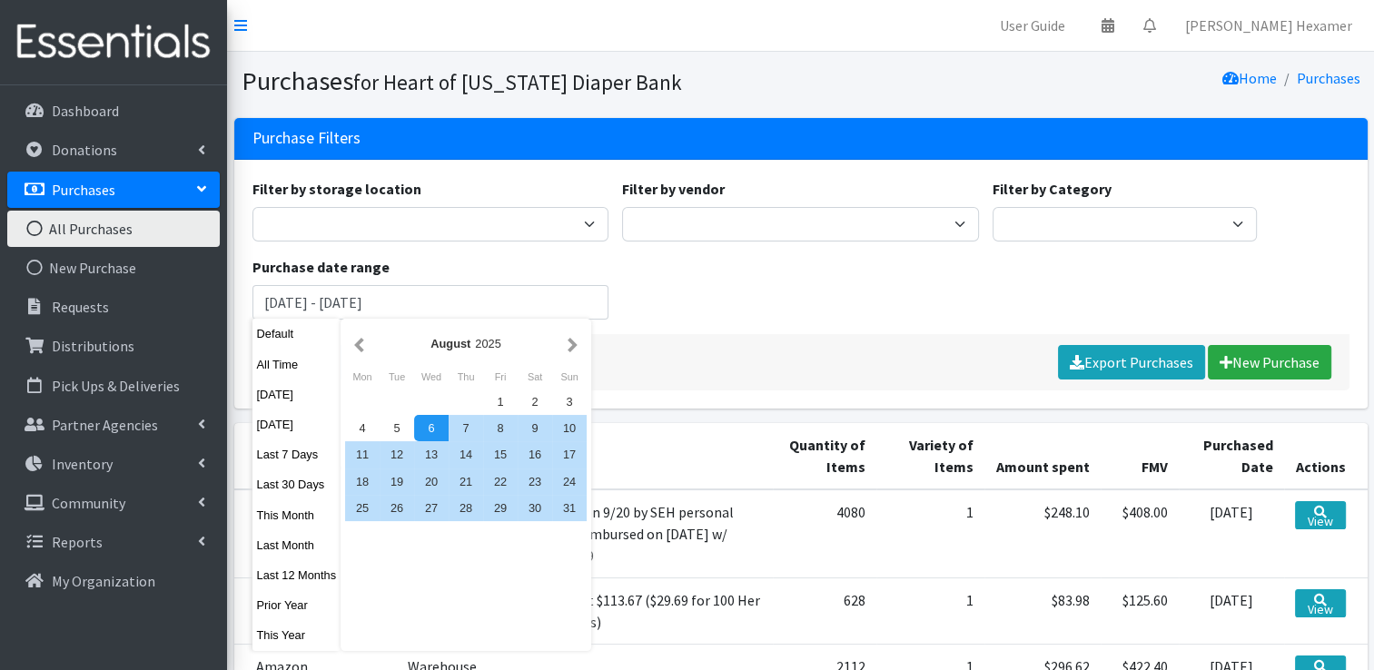
click at [369, 347] on div "[DATE]" at bounding box center [466, 343] width 194 height 17
click at [352, 349] on button "button" at bounding box center [359, 343] width 19 height 23
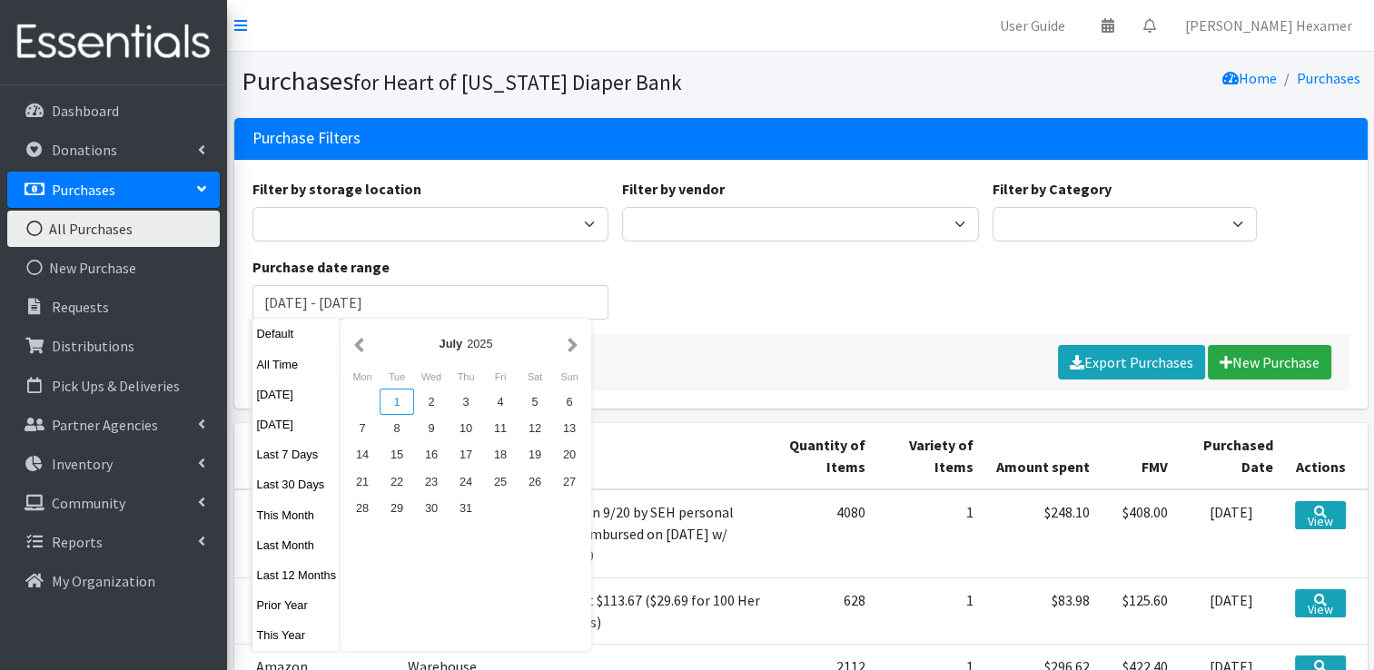
click at [399, 395] on div "1" at bounding box center [396, 402] width 34 height 26
click at [577, 346] on button "button" at bounding box center [572, 343] width 19 height 23
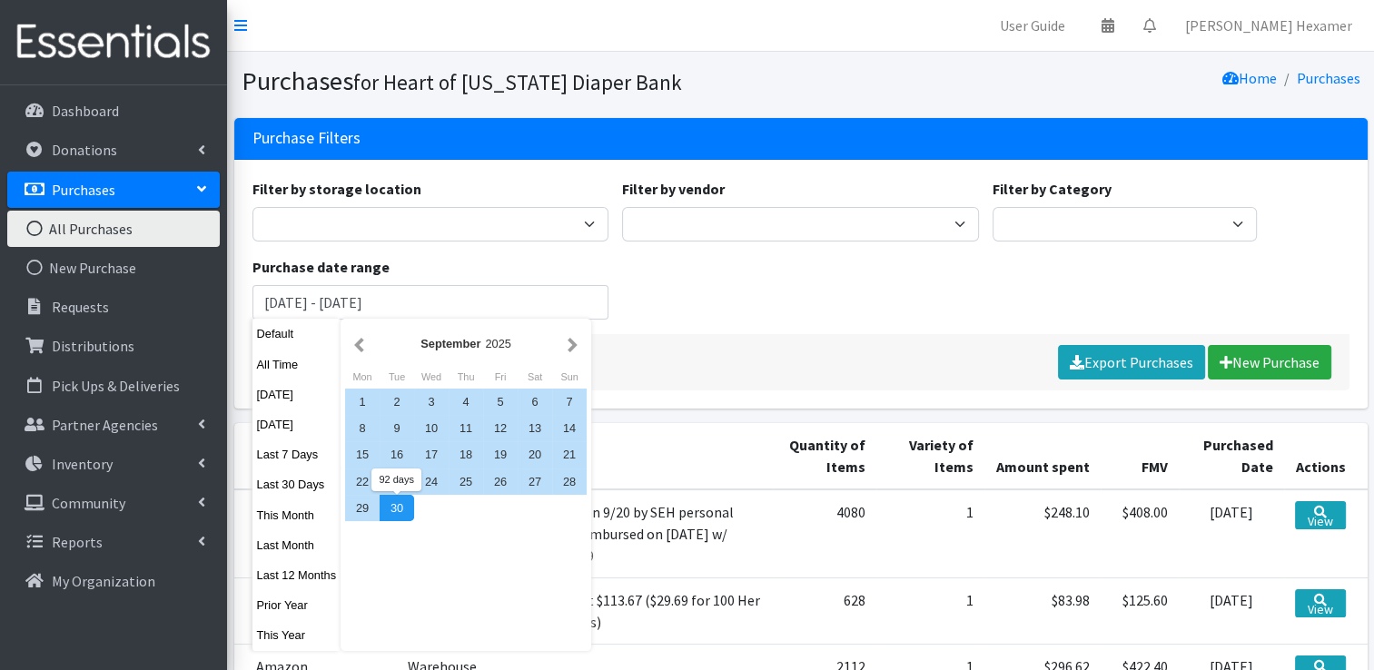
click at [389, 504] on div "30" at bounding box center [396, 508] width 34 height 26
type input "[DATE] - [DATE]"
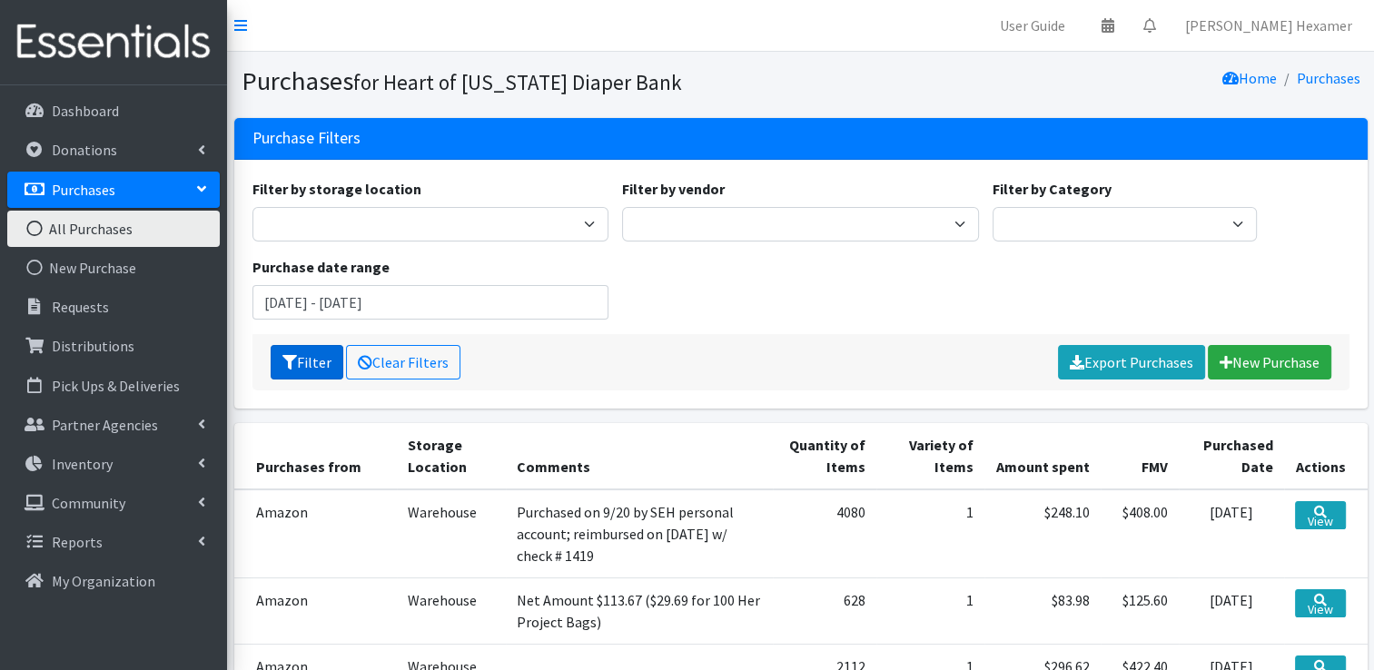
click at [279, 359] on button "Filter" at bounding box center [307, 362] width 73 height 34
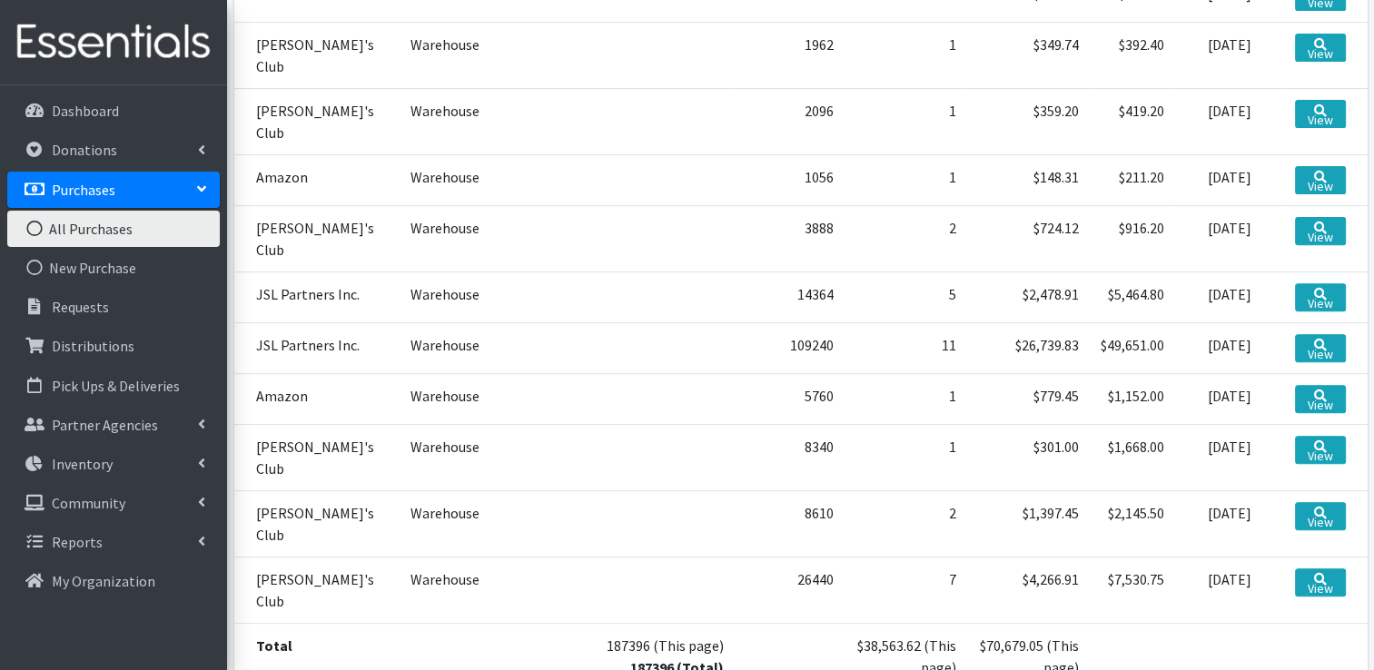
scroll to position [726, 0]
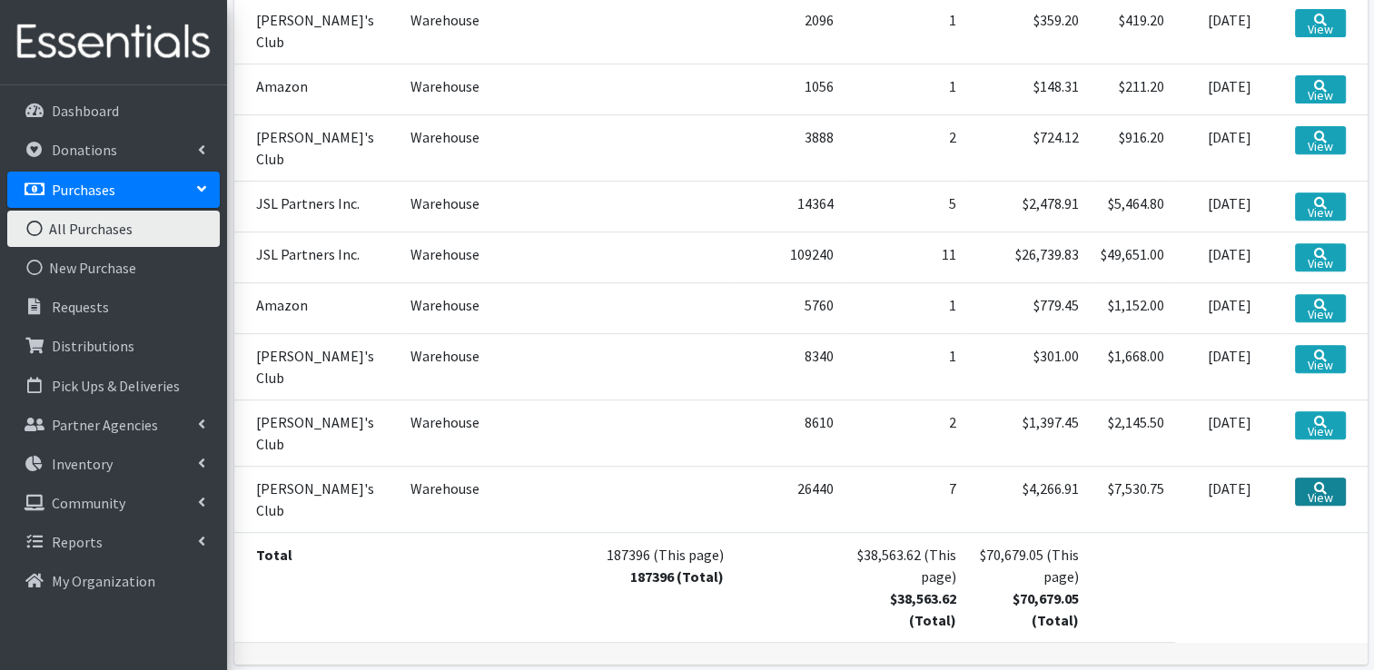
click at [1300, 478] on link "View" at bounding box center [1320, 492] width 51 height 28
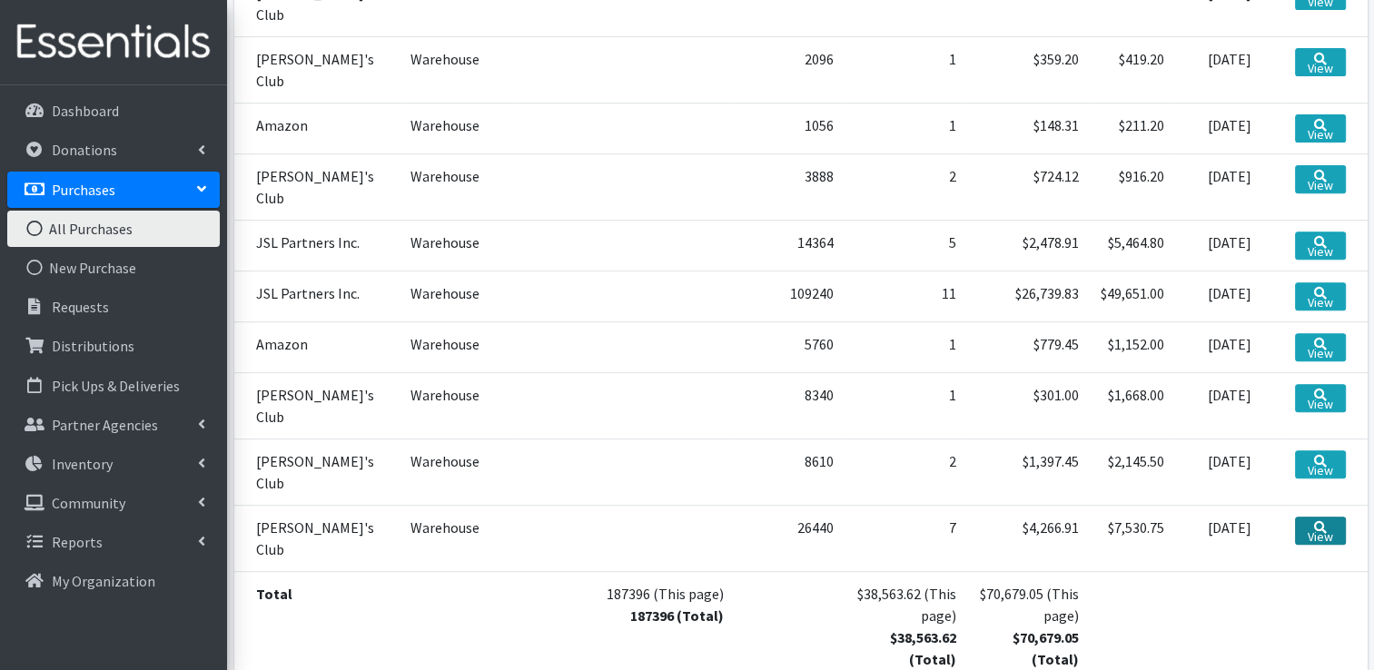
scroll to position [696, 0]
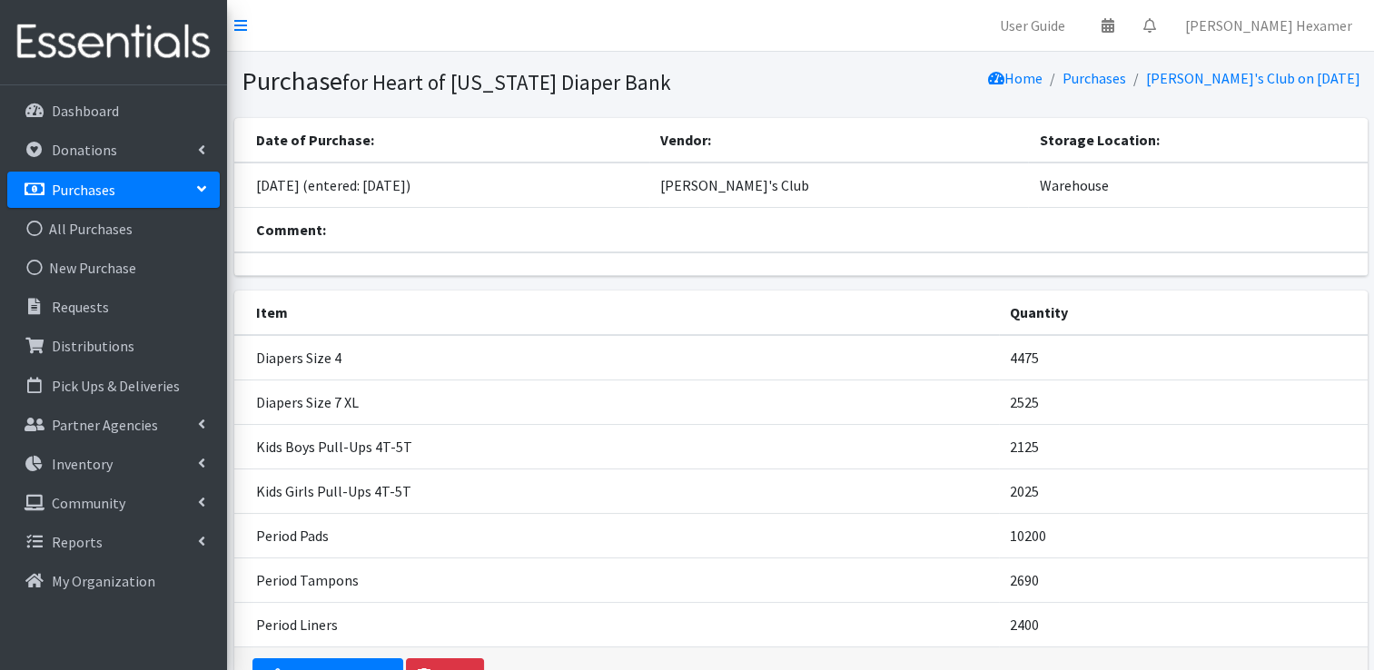
scroll to position [91, 0]
